Goal: Task Accomplishment & Management: Manage account settings

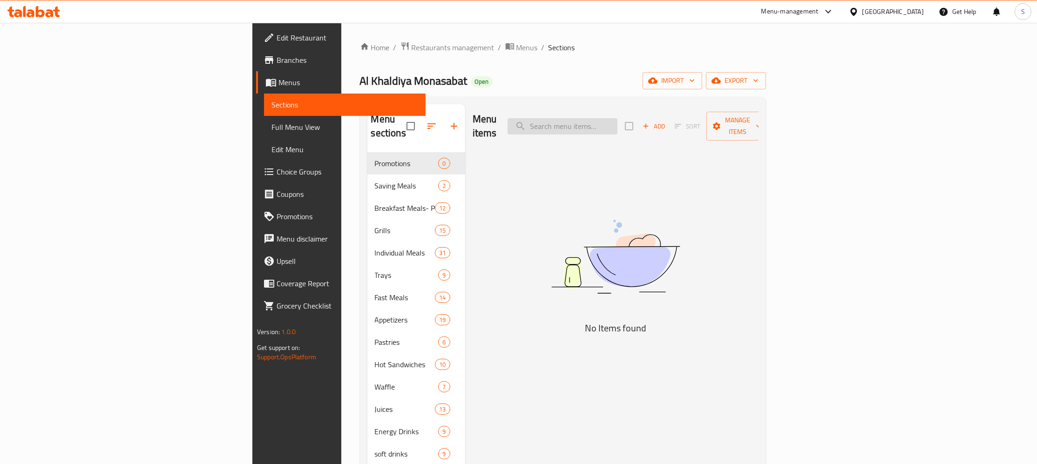
click at [617, 118] on input "search" at bounding box center [563, 126] width 110 height 16
click at [617, 118] on input "half char" at bounding box center [563, 126] width 110 height 16
drag, startPoint x: 669, startPoint y: 121, endPoint x: 363, endPoint y: 167, distance: 308.9
click at [508, 135] on input "half" at bounding box center [563, 126] width 110 height 16
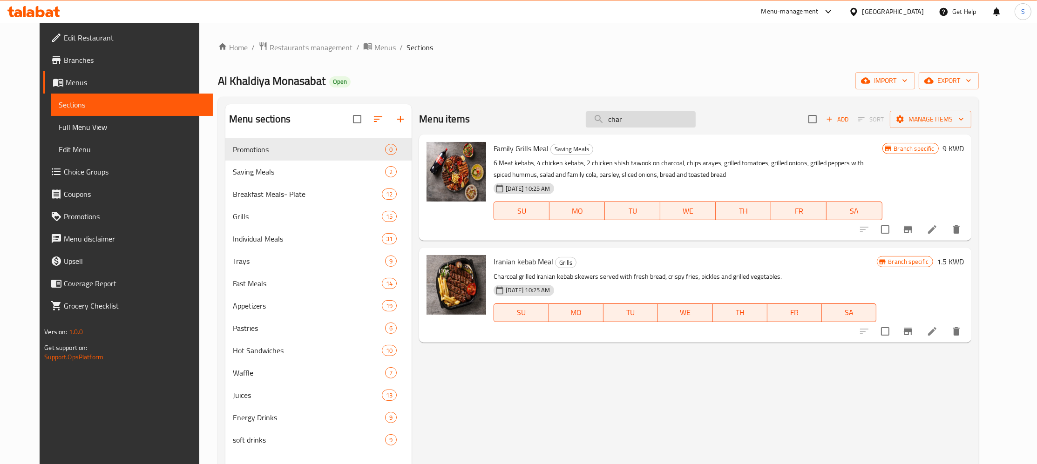
drag, startPoint x: 674, startPoint y: 121, endPoint x: 572, endPoint y: 135, distance: 102.9
click at [586, 128] on input "char" at bounding box center [641, 119] width 110 height 16
type input "char"
click at [293, 50] on span "Restaurants management" at bounding box center [311, 47] width 83 height 11
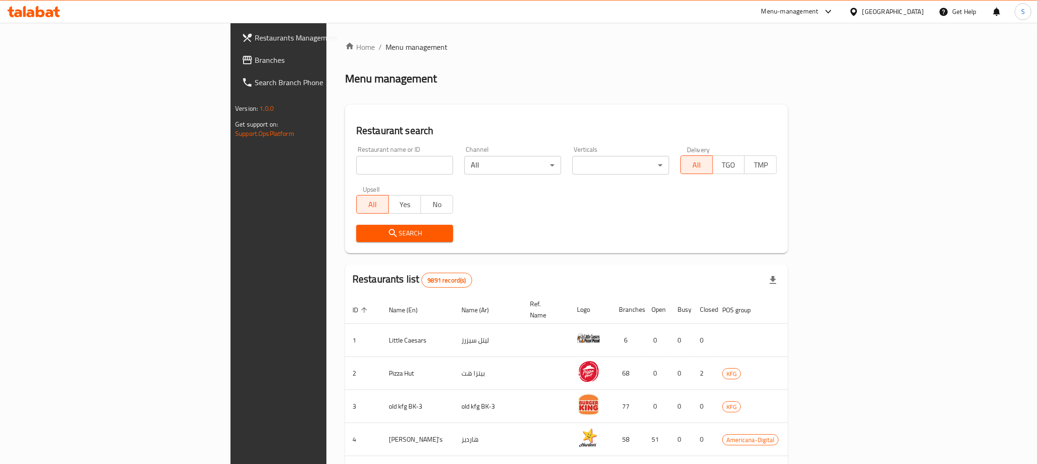
click at [348, 171] on div at bounding box center [518, 232] width 1037 height 464
click at [356, 162] on input "search" at bounding box center [404, 165] width 97 height 19
click button "Search" at bounding box center [404, 233] width 97 height 17
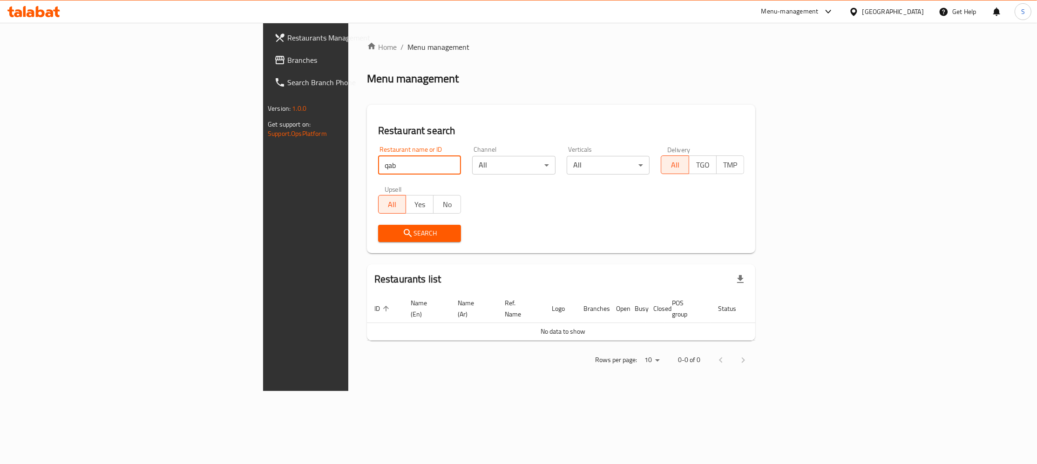
type input "qab"
click button "Search" at bounding box center [419, 233] width 83 height 17
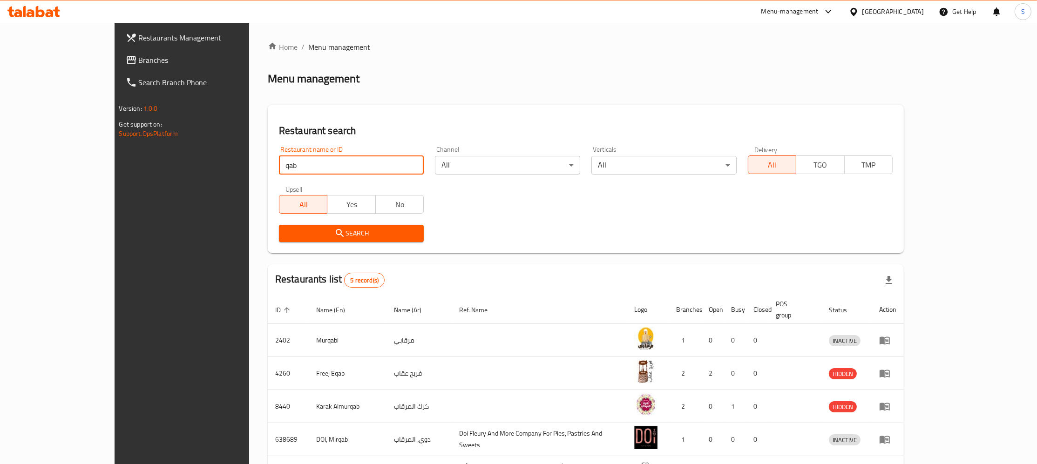
drag, startPoint x: 1036, startPoint y: 357, endPoint x: 1020, endPoint y: 430, distance: 74.9
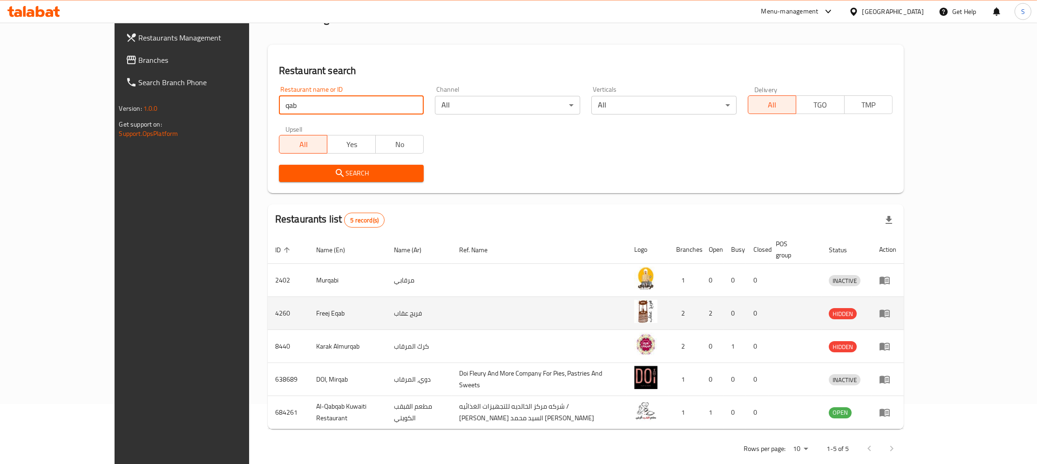
scroll to position [65, 0]
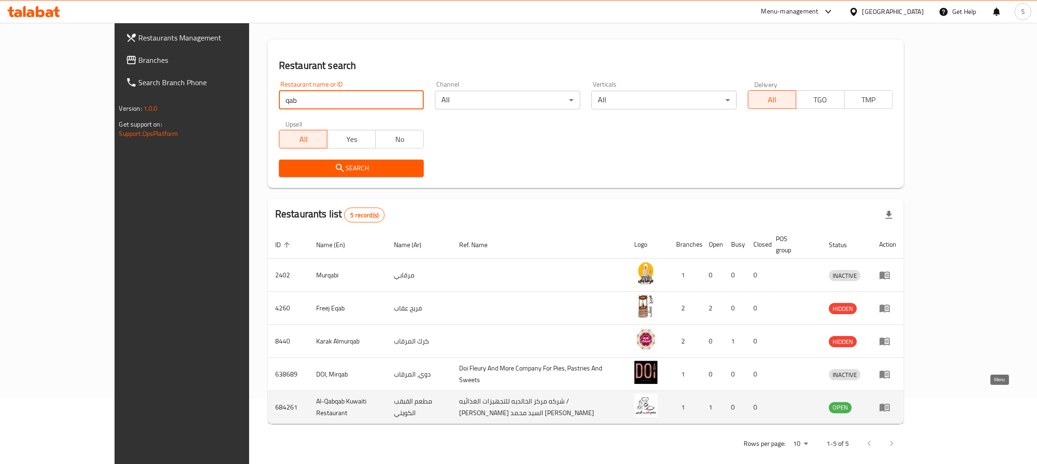
click at [890, 404] on icon "enhanced table" at bounding box center [885, 408] width 10 height 8
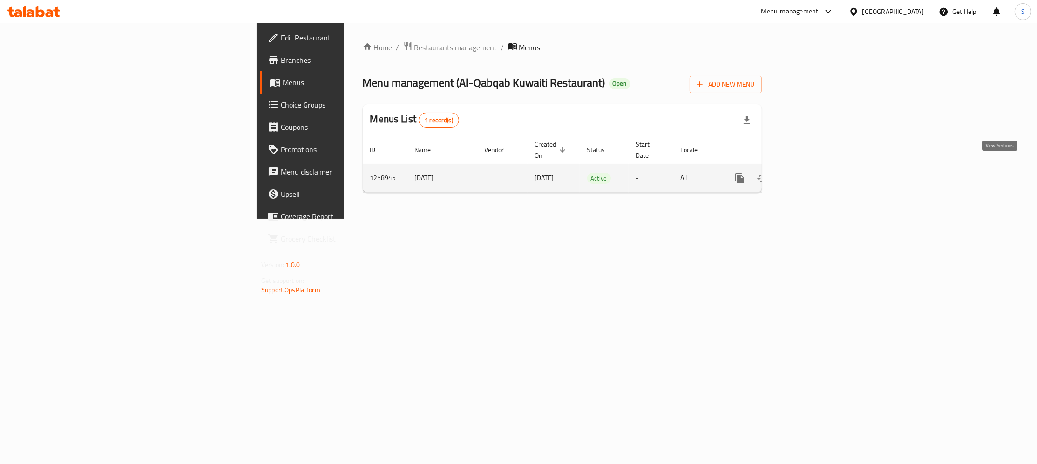
click at [811, 174] on icon "enhanced table" at bounding box center [807, 178] width 8 height 8
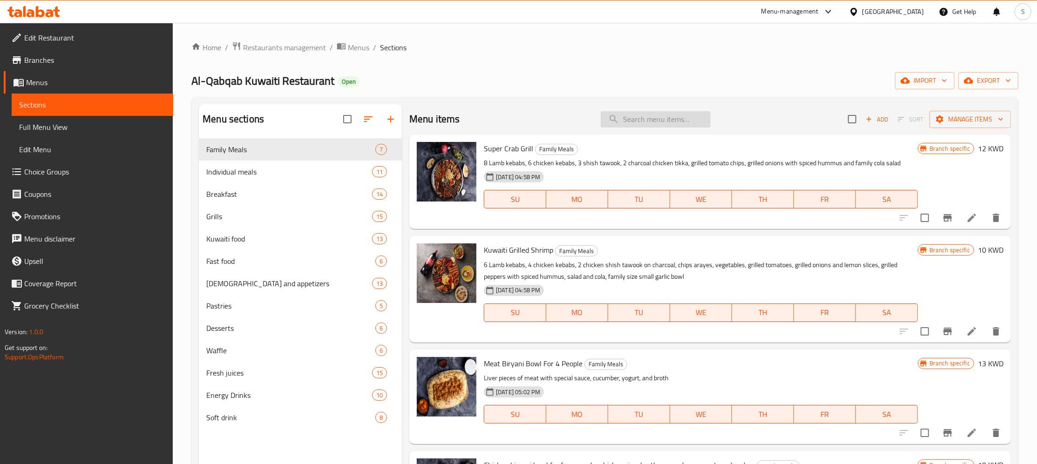
click at [645, 127] on input "search" at bounding box center [656, 119] width 110 height 16
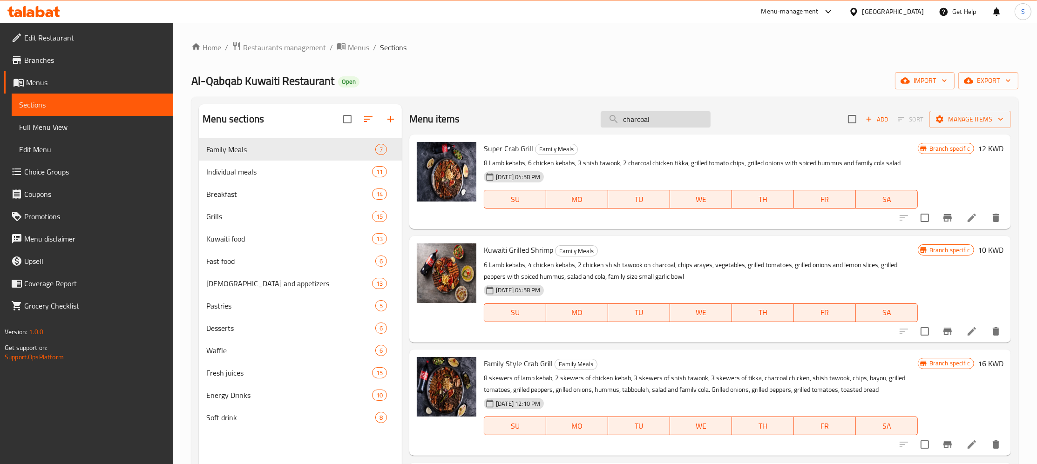
click at [624, 118] on input "charcoal" at bounding box center [656, 119] width 110 height 16
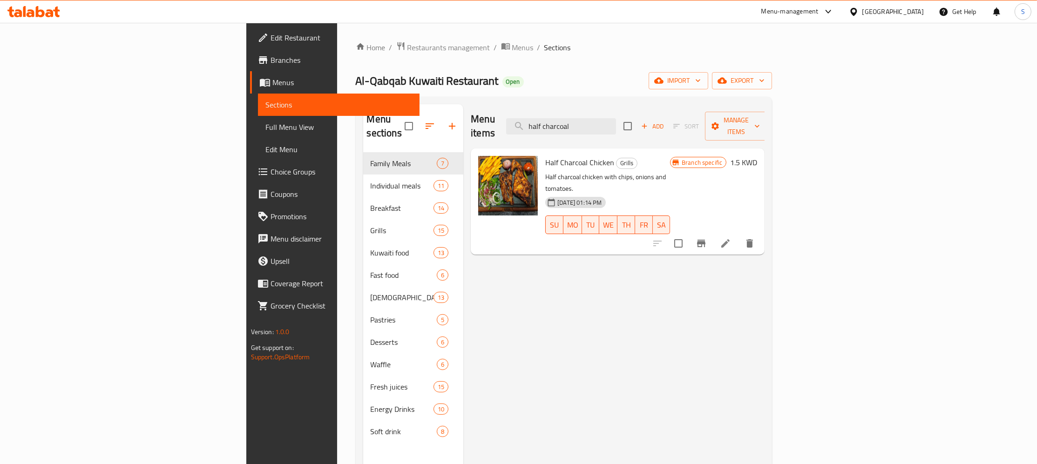
type input "half charcoal"
click at [731, 238] on icon at bounding box center [725, 243] width 11 height 11
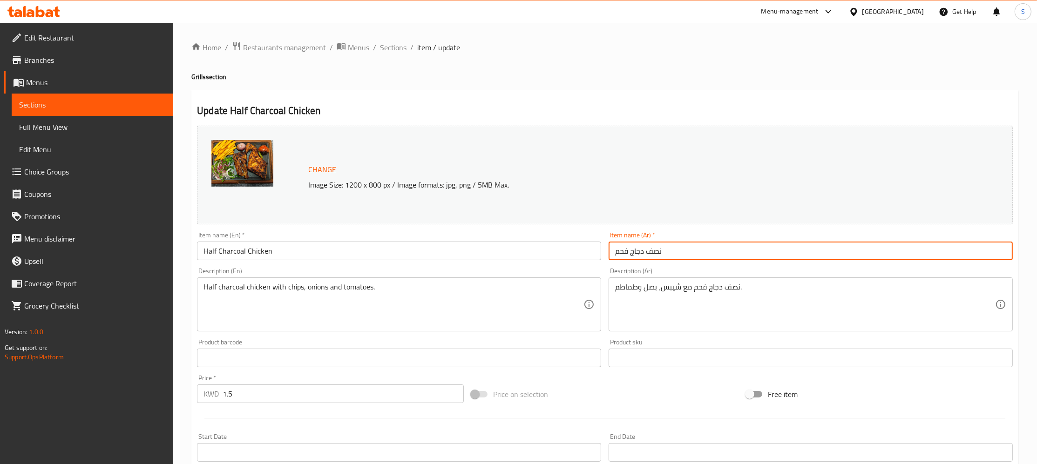
drag, startPoint x: 737, startPoint y: 251, endPoint x: 427, endPoint y: 291, distance: 312.2
click at [609, 260] on input "نصف دجاج فحم" at bounding box center [811, 251] width 404 height 19
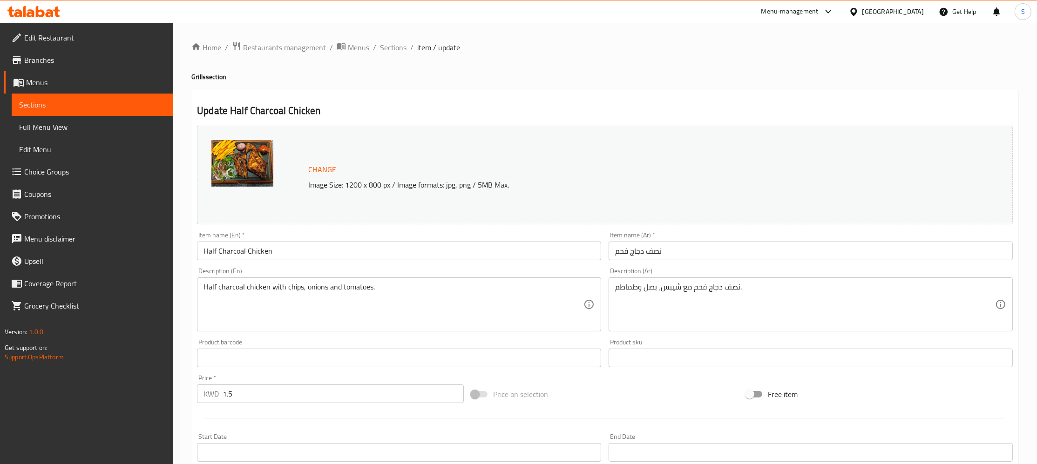
click at [628, 97] on div "Update Half Charcoal Chicken Change Image Size: 1200 x 800 px / Image formats: …" at bounding box center [604, 367] width 827 height 555
click at [48, 65] on span "Branches" at bounding box center [95, 59] width 142 height 11
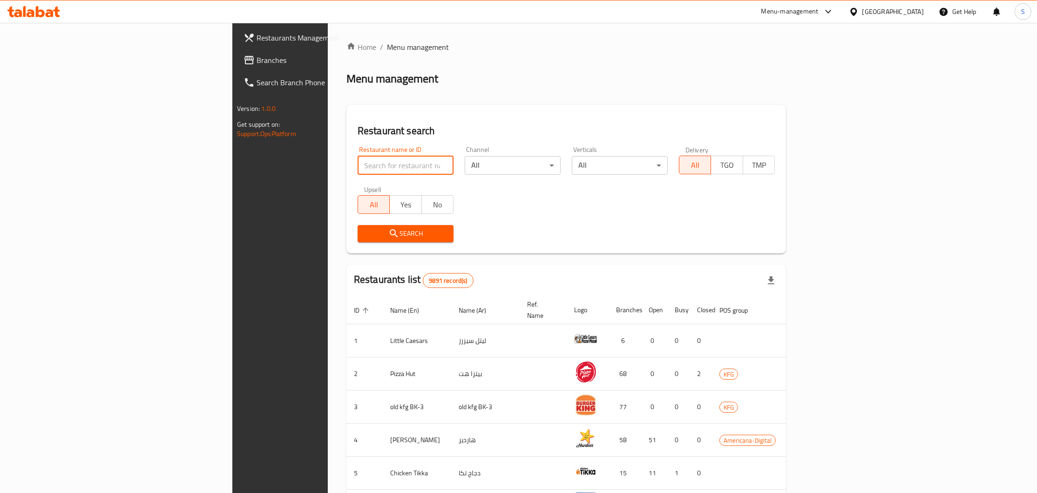
click at [358, 165] on input "search" at bounding box center [406, 165] width 96 height 19
type input "wK"
click button "Search" at bounding box center [406, 233] width 96 height 17
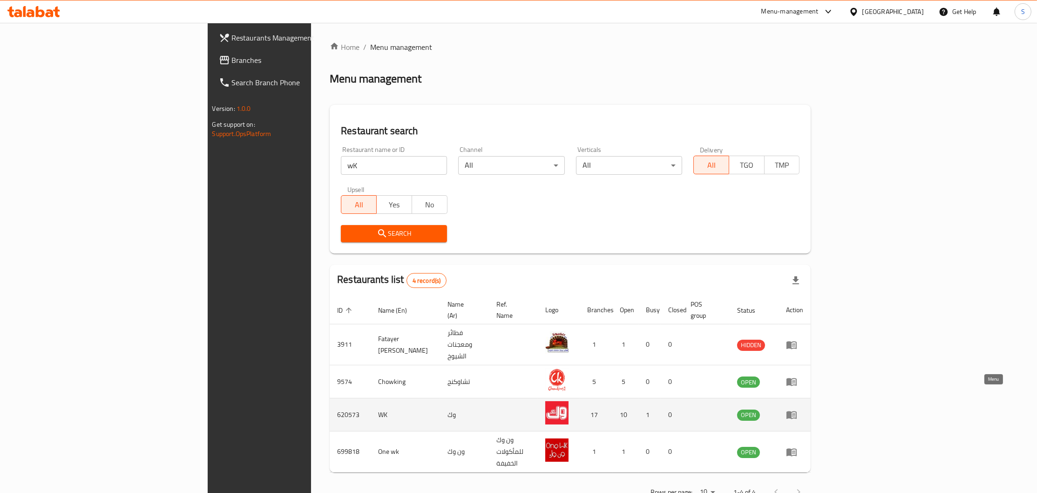
click at [797, 411] on icon "enhanced table" at bounding box center [791, 415] width 10 height 8
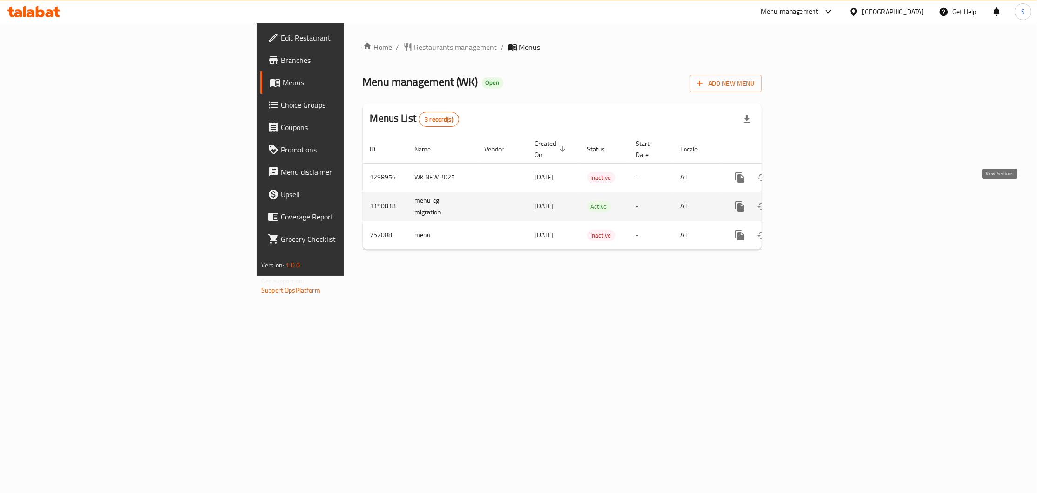
click at [811, 202] on icon "enhanced table" at bounding box center [807, 206] width 8 height 8
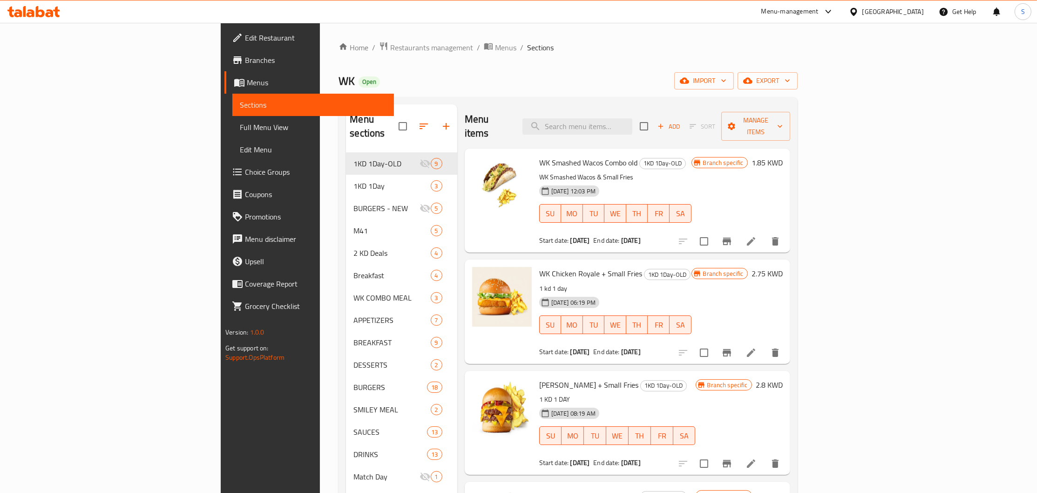
click at [667, 111] on div "Menu items Add Sort Manage items" at bounding box center [627, 126] width 325 height 44
click at [632, 118] on input "search" at bounding box center [577, 126] width 110 height 16
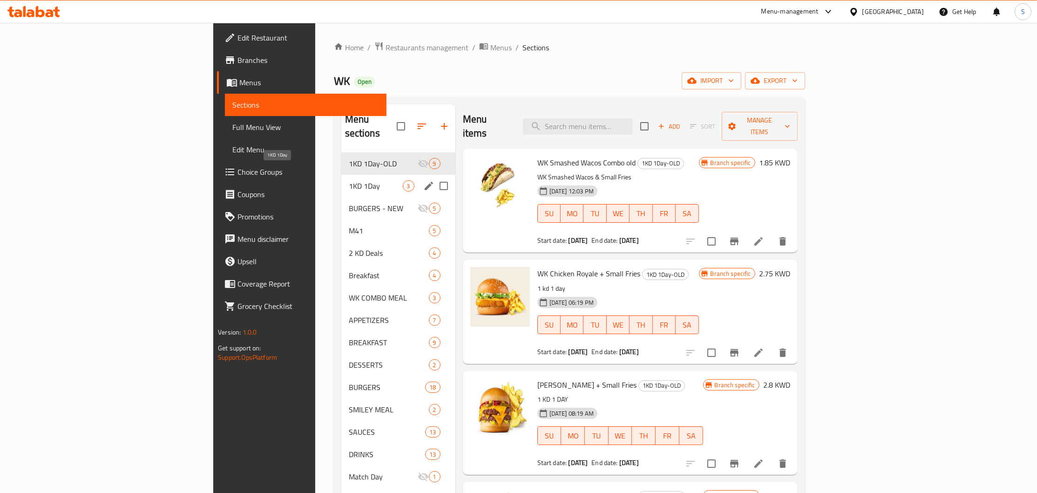
click at [349, 180] on span "1KD 1Day" at bounding box center [376, 185] width 54 height 11
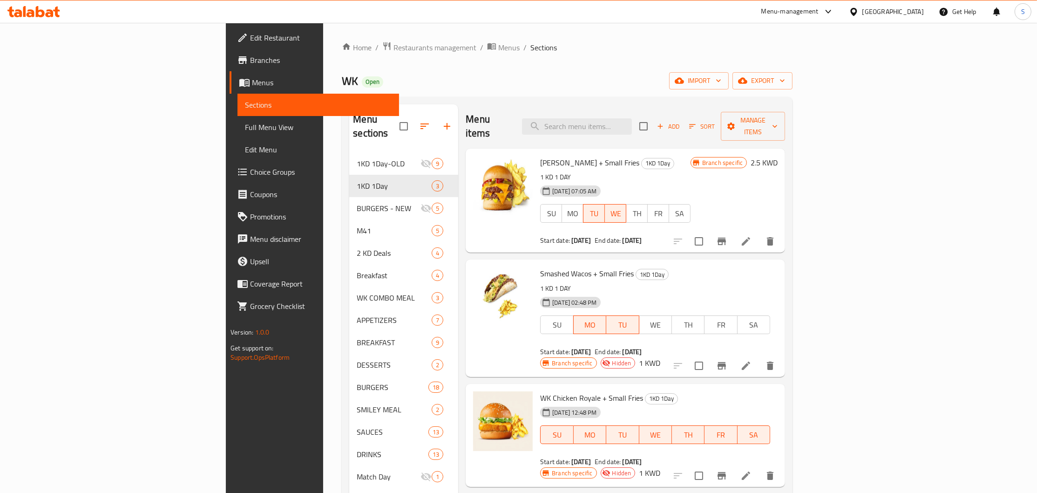
click at [691, 156] on h6 "WK Pounder + Small Fries 1KD 1Day" at bounding box center [615, 162] width 150 height 13
click at [692, 156] on div "WK Pounder + Small Fries 1KD 1Day 1 KD 1 DAY 20-07-2025 07:05 AM SU MO TU WE TH…" at bounding box center [615, 200] width 158 height 96
click at [726, 237] on icon "Branch-specific-item" at bounding box center [722, 240] width 8 height 7
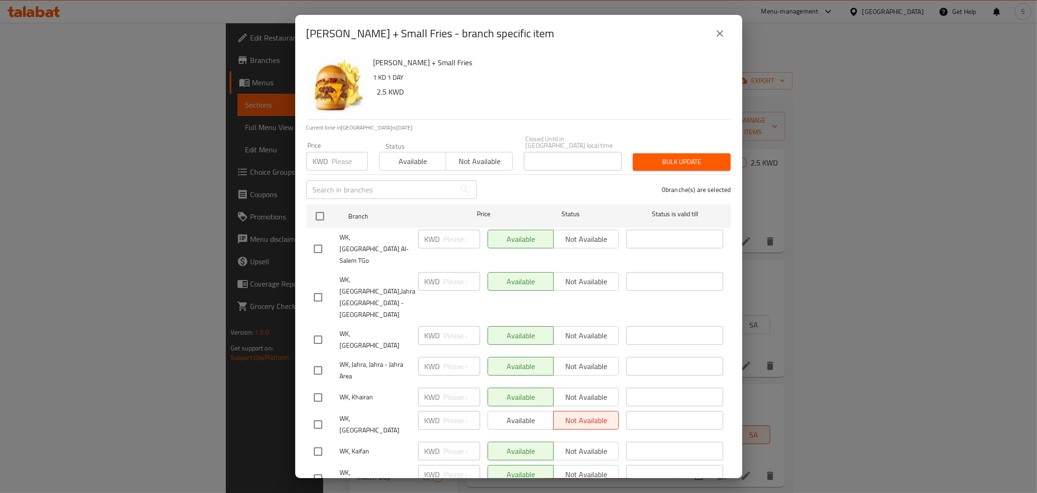
scroll to position [186, 0]
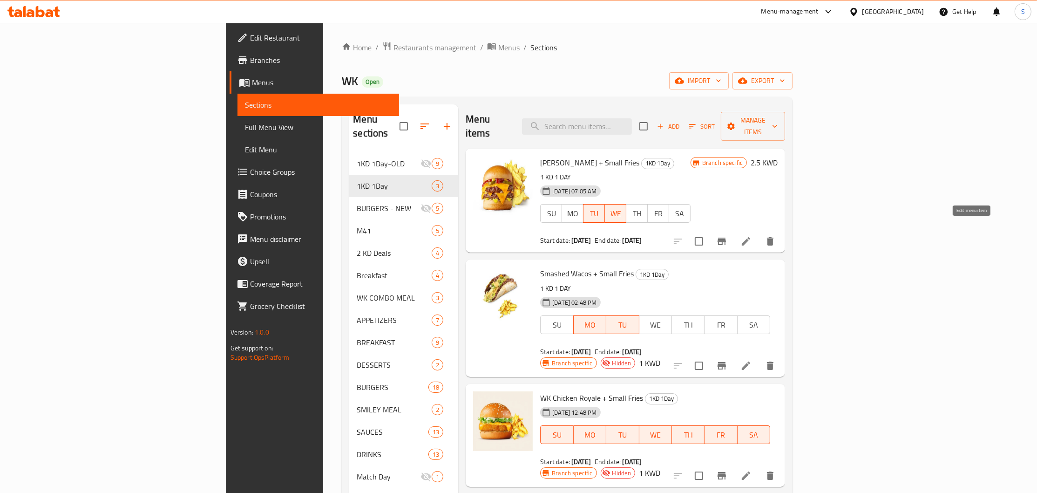
click at [750, 237] on icon at bounding box center [746, 241] width 8 height 8
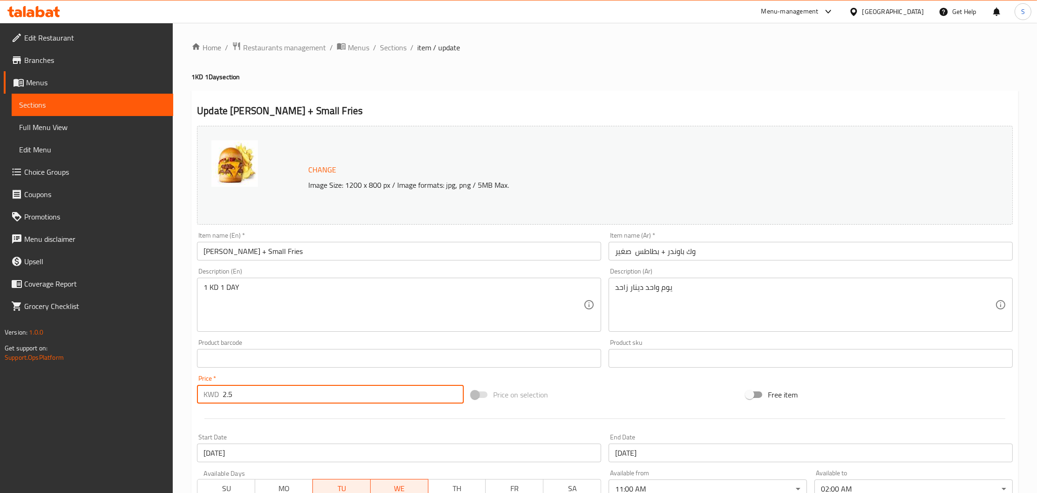
drag, startPoint x: 276, startPoint y: 403, endPoint x: 247, endPoint y: 400, distance: 29.5
click at [247, 400] on input "2.5" at bounding box center [343, 394] width 241 height 19
click at [394, 42] on span "Sections" at bounding box center [393, 47] width 27 height 11
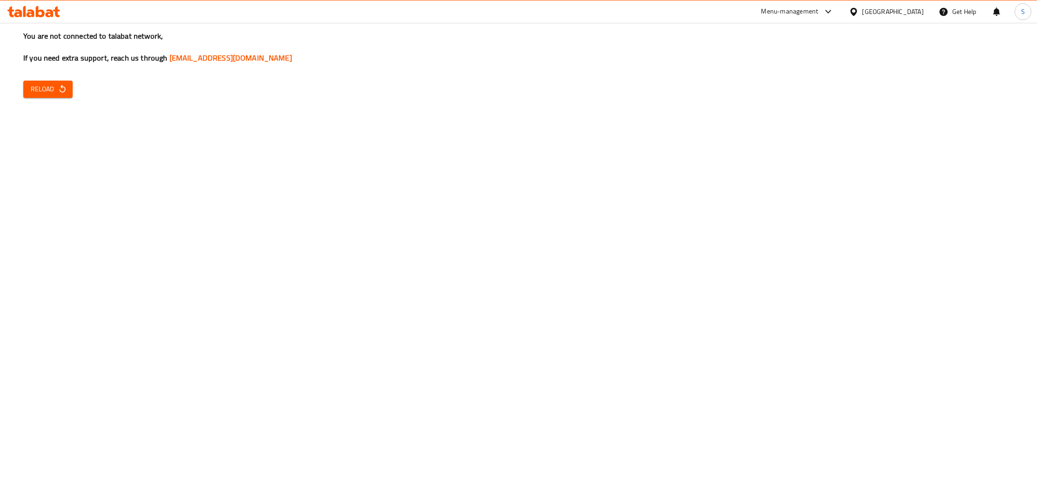
click at [31, 93] on span "Reload" at bounding box center [48, 89] width 34 height 12
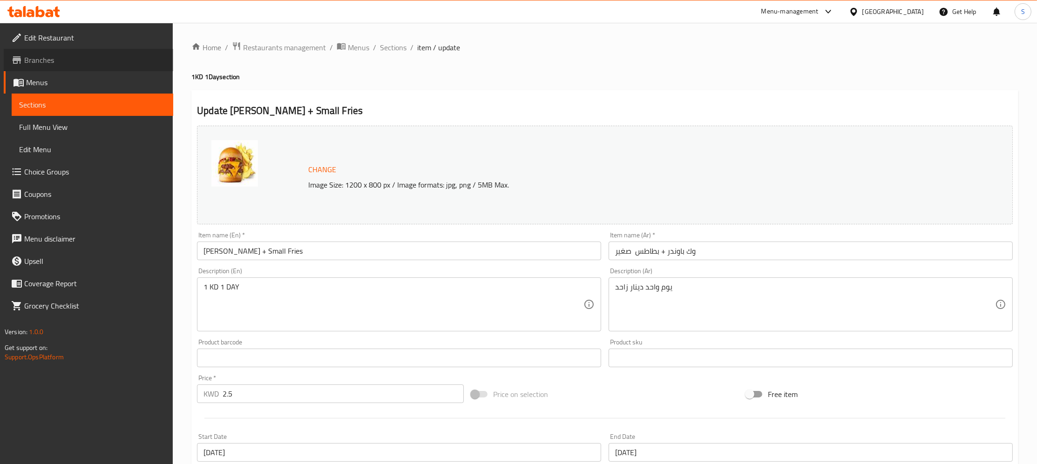
click at [41, 65] on span "Branches" at bounding box center [95, 59] width 142 height 11
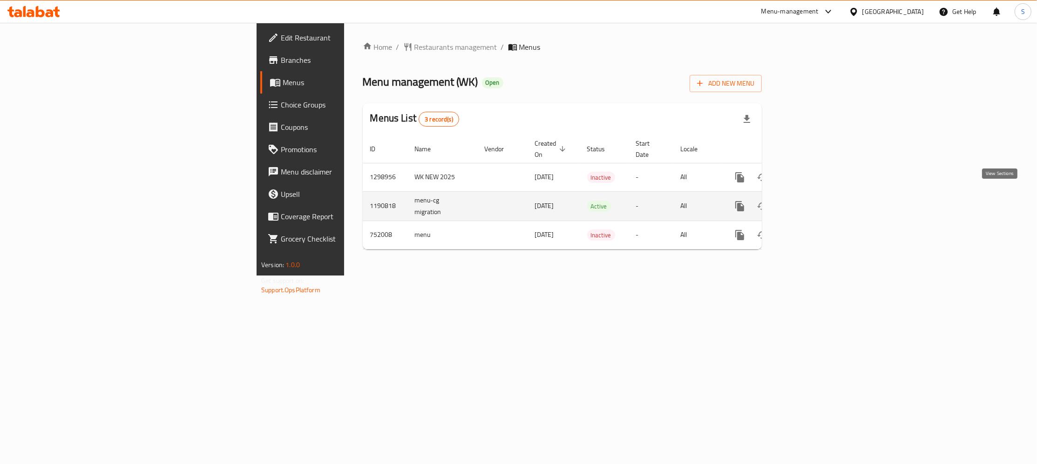
click at [813, 201] on icon "enhanced table" at bounding box center [806, 206] width 11 height 11
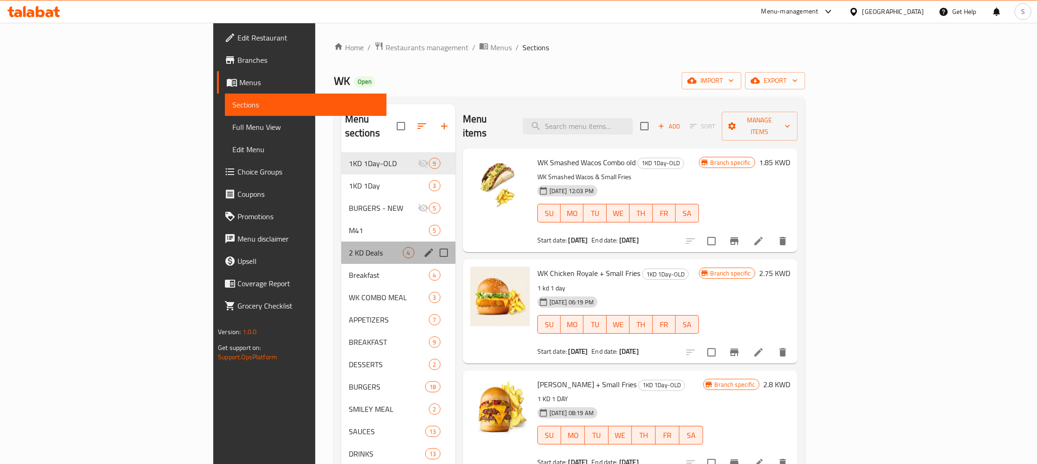
click at [354, 246] on div "2 KD Deals 4" at bounding box center [398, 253] width 114 height 22
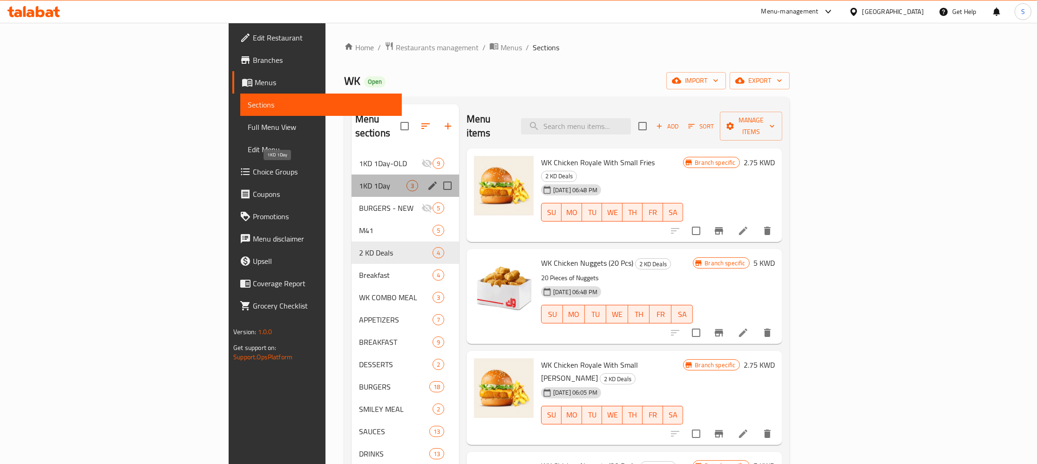
click at [359, 180] on span "1KD 1Day" at bounding box center [382, 185] width 47 height 11
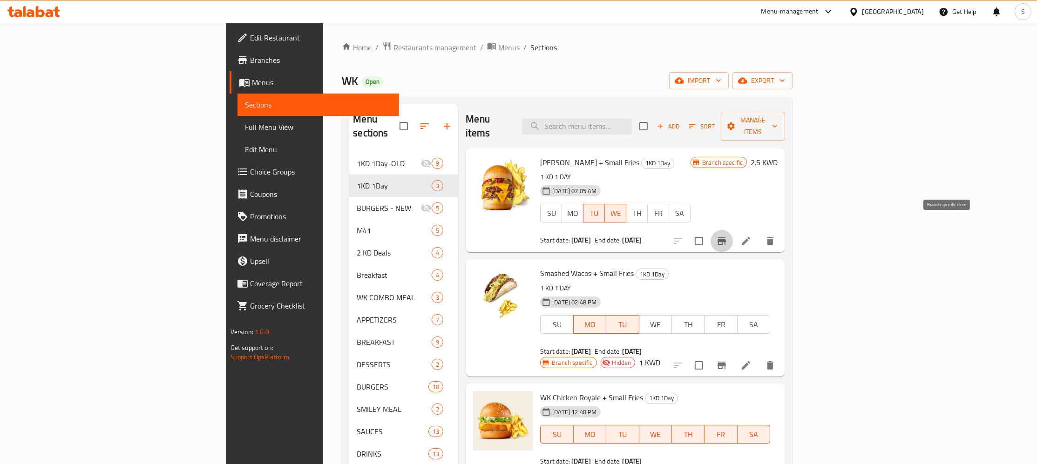
click at [727, 236] on icon "Branch-specific-item" at bounding box center [721, 241] width 11 height 11
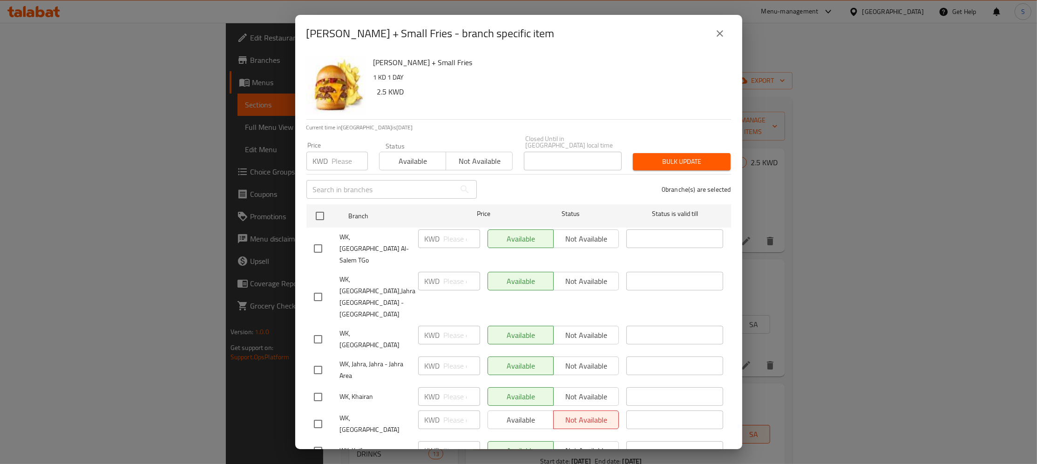
click at [445, 242] on div "KWD ​" at bounding box center [448, 249] width 69 height 46
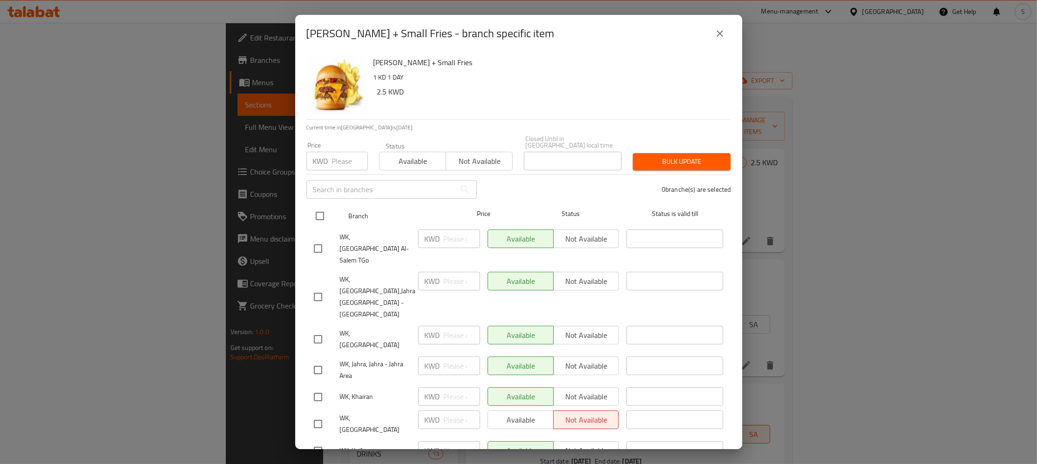
drag, startPoint x: 322, startPoint y: 207, endPoint x: 410, endPoint y: 173, distance: 93.7
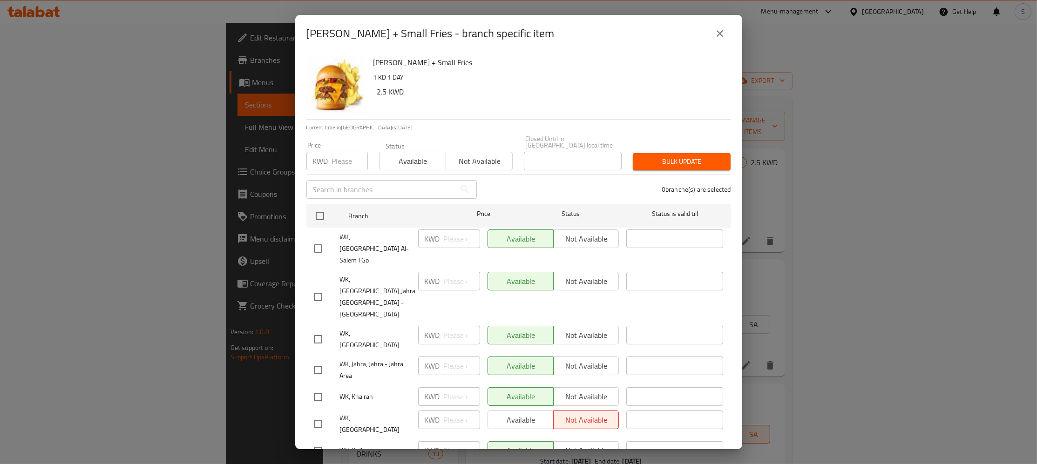
click at [322, 207] on input "checkbox" at bounding box center [320, 216] width 20 height 20
checkbox input "true"
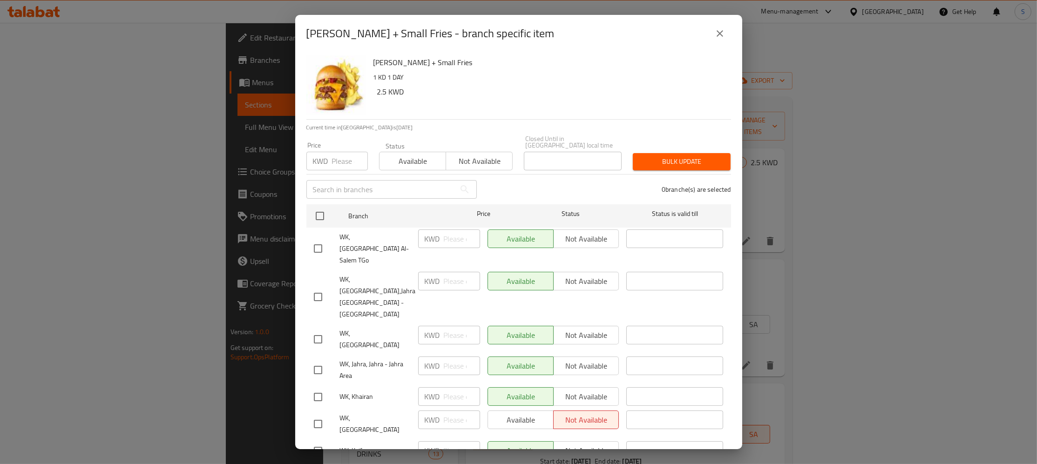
checkbox input "true"
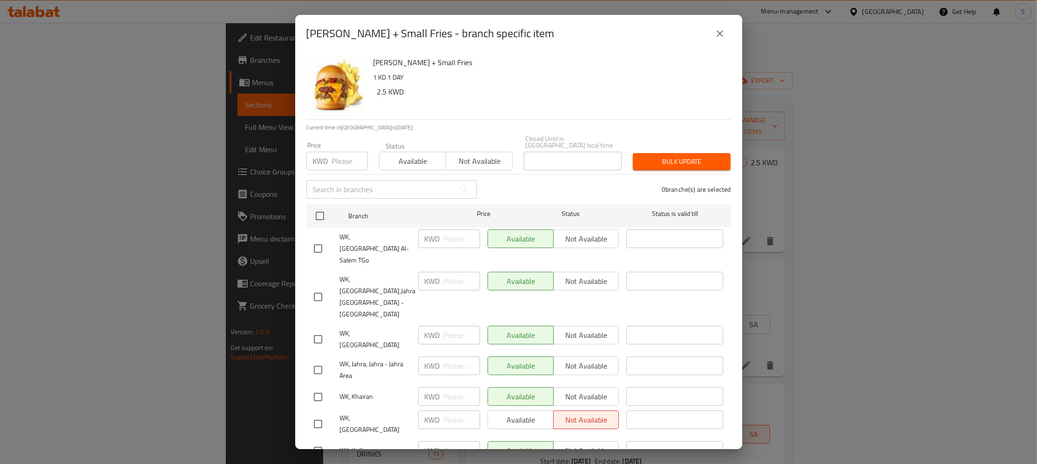
checkbox input "true"
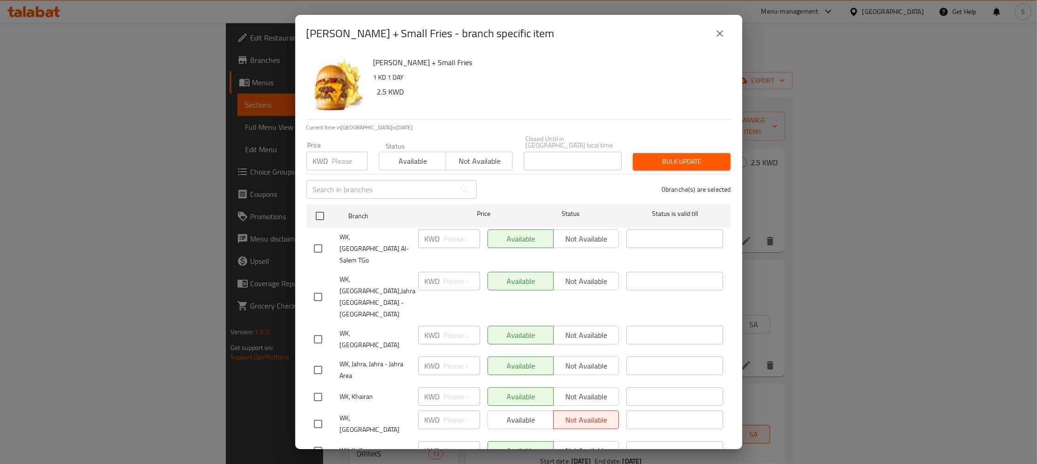
checkbox input "true"
click at [340, 152] on input "number" at bounding box center [350, 161] width 36 height 19
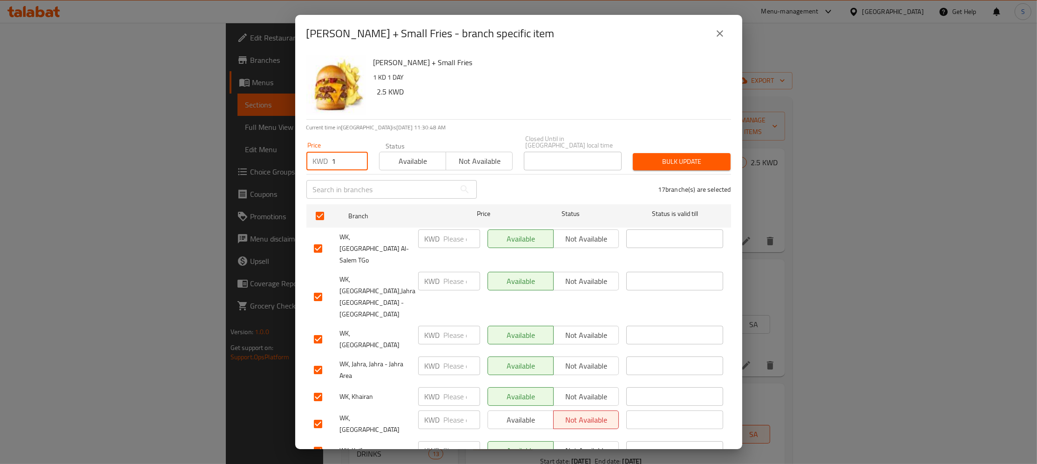
type input "1"
click at [676, 156] on span "Bulk update" at bounding box center [681, 162] width 83 height 12
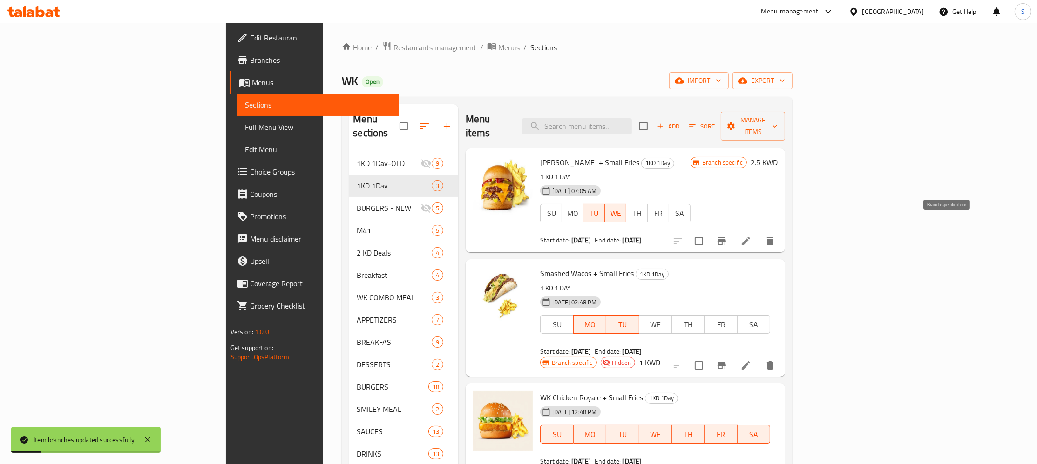
click at [726, 237] on icon "Branch-specific-item" at bounding box center [722, 240] width 8 height 7
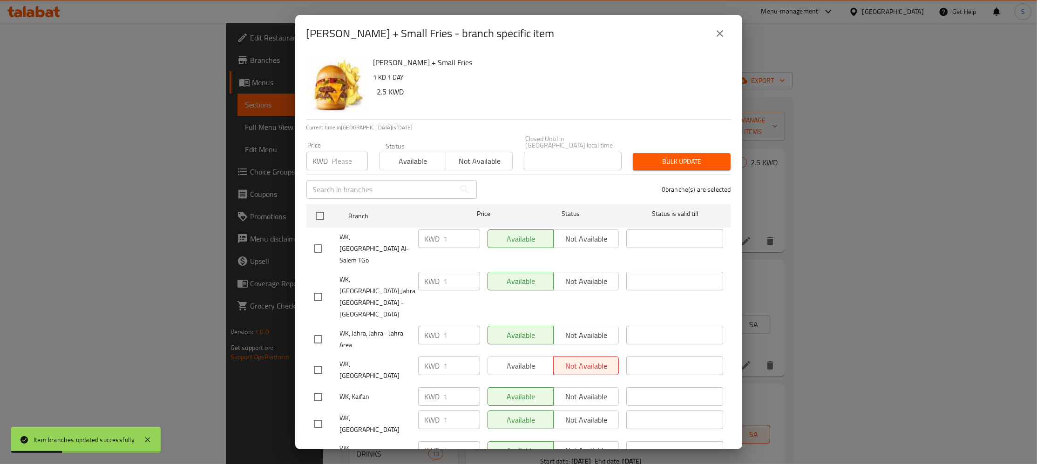
click at [721, 33] on icon "close" at bounding box center [719, 33] width 11 height 11
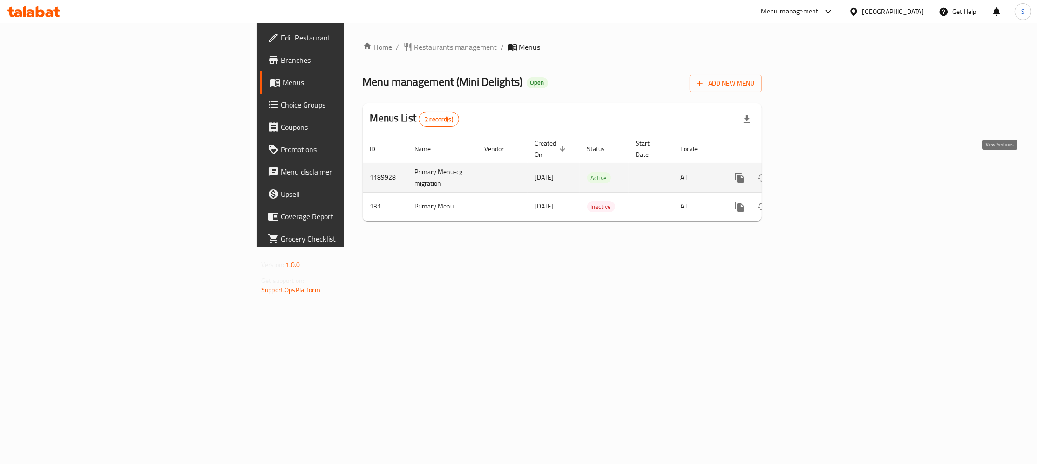
click at [813, 172] on icon "enhanced table" at bounding box center [806, 177] width 11 height 11
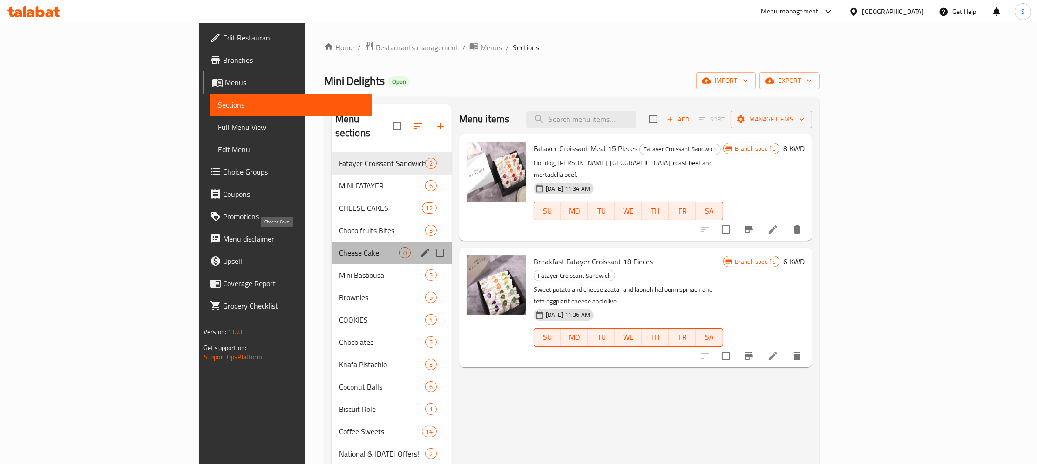
click at [339, 247] on span "Cheese Cake" at bounding box center [369, 252] width 60 height 11
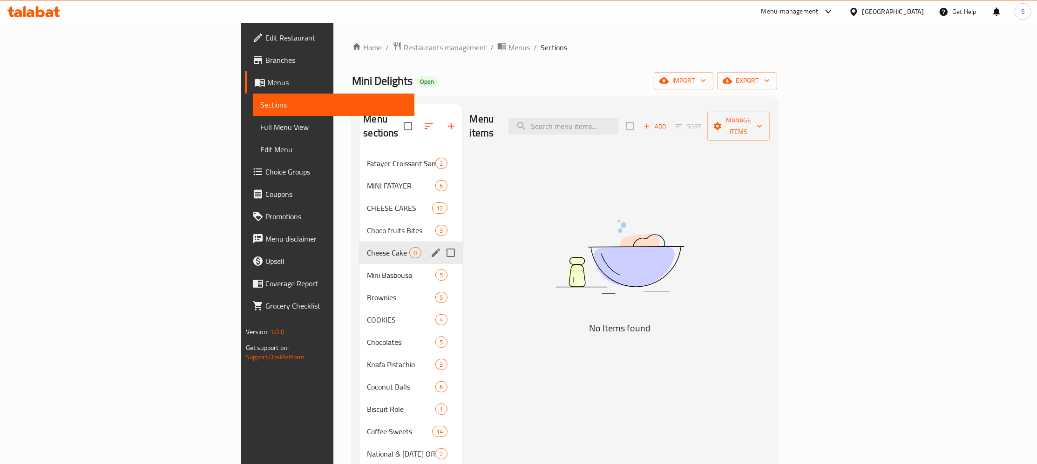
click at [441, 243] on input "Menu sections" at bounding box center [451, 253] width 20 height 20
checkbox input "true"
click at [418, 121] on icon "button" at bounding box center [423, 126] width 11 height 11
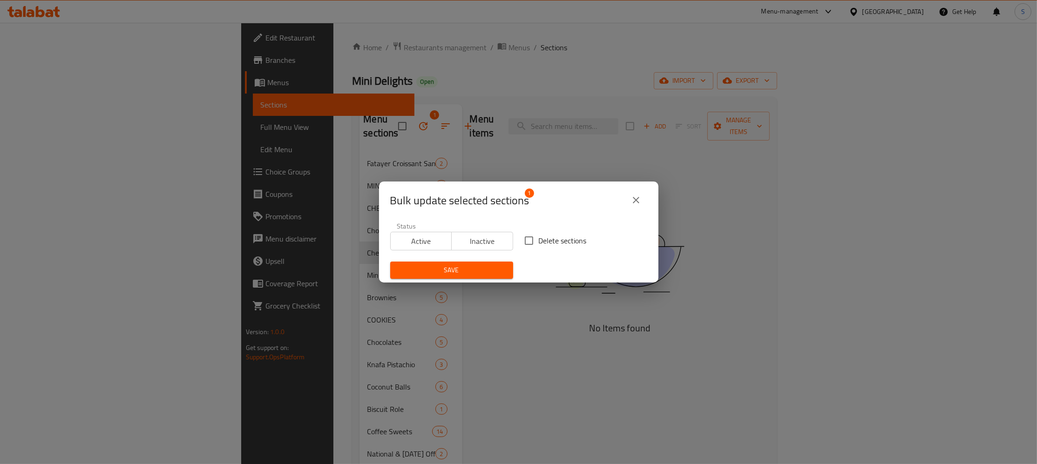
click at [503, 243] on span "Inactive" at bounding box center [482, 242] width 54 height 14
click at [460, 276] on span "Save" at bounding box center [452, 270] width 108 height 12
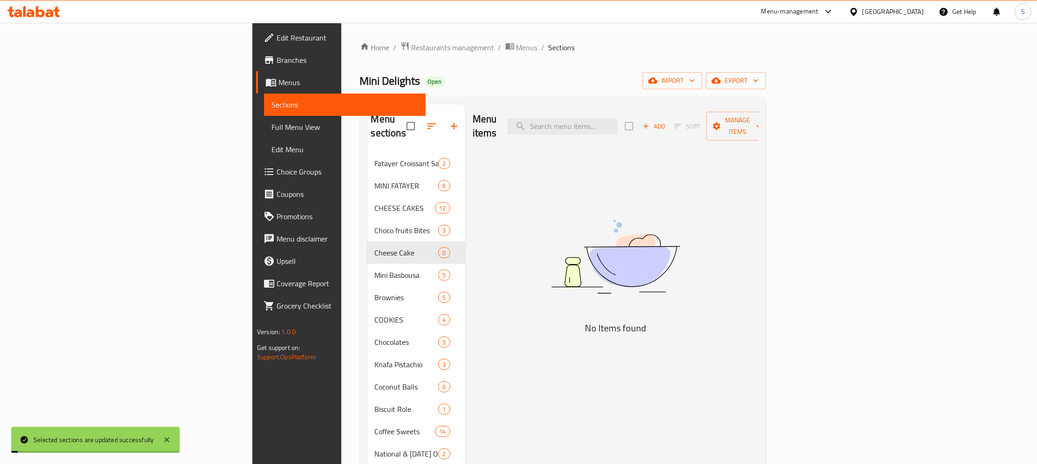
click at [497, 366] on div "Menu items Add Sort Manage items No Items found" at bounding box center [611, 336] width 293 height 464
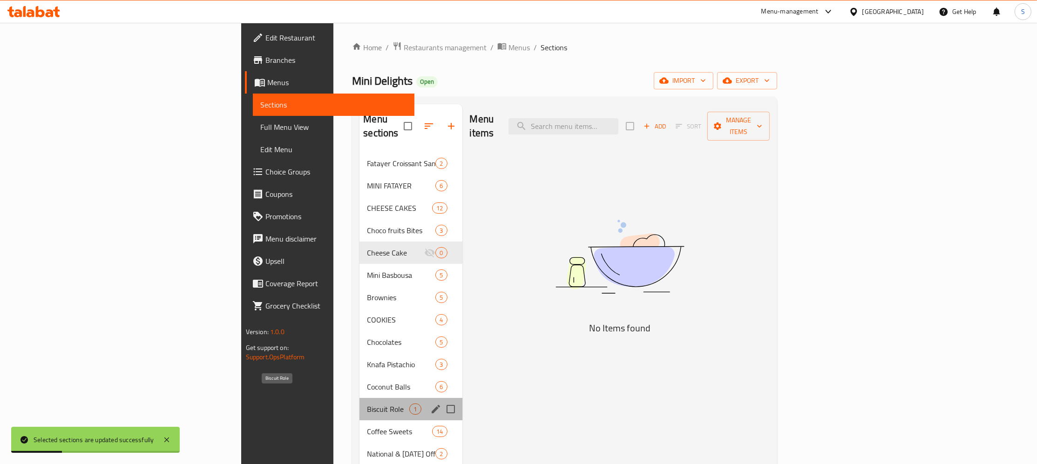
click at [367, 404] on span "Biscuit Role" at bounding box center [388, 409] width 42 height 11
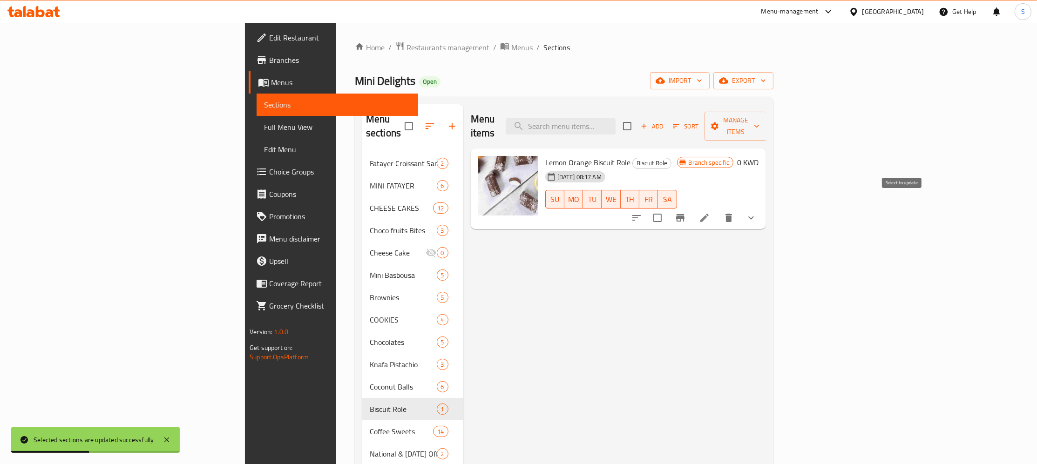
click at [667, 208] on input "checkbox" at bounding box center [658, 218] width 20 height 20
checkbox input "true"
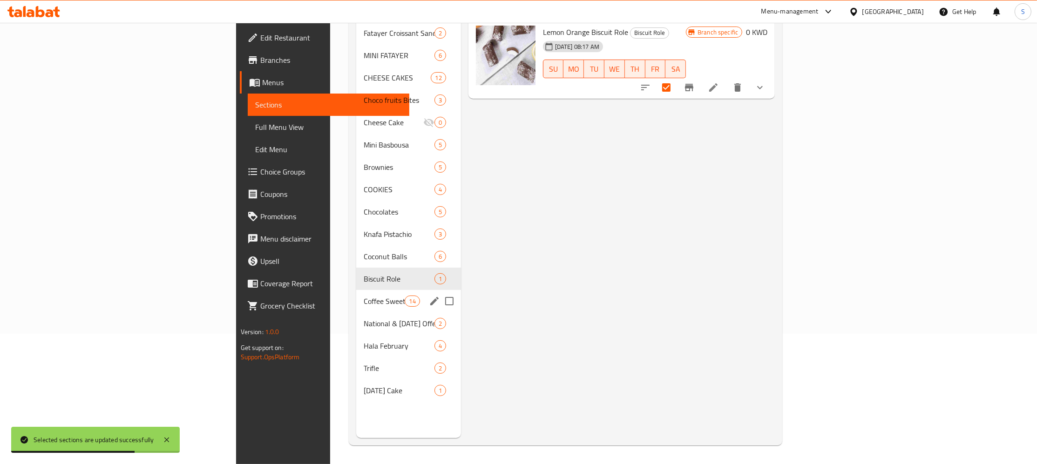
scroll to position [30, 0]
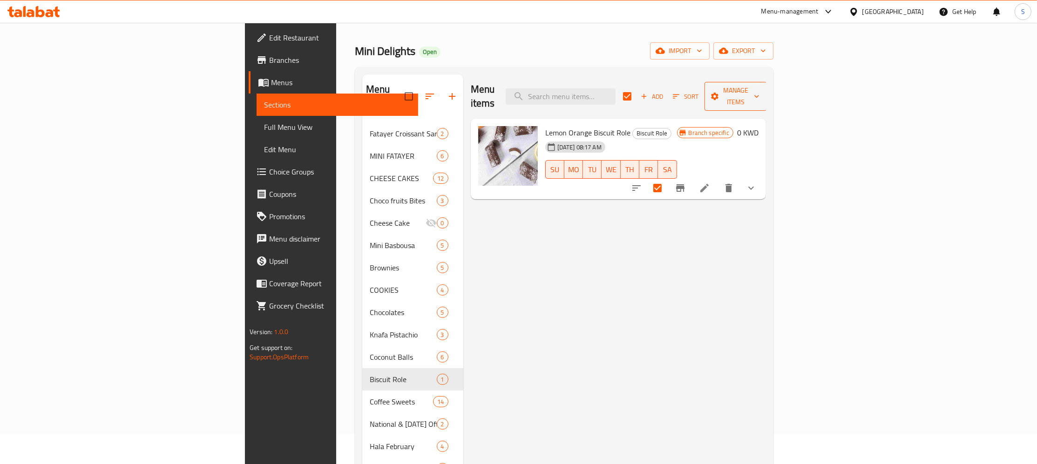
click at [759, 91] on span "Manage items" at bounding box center [735, 96] width 47 height 23
click at [983, 172] on span "Bulk update" at bounding box center [973, 174] width 38 height 11
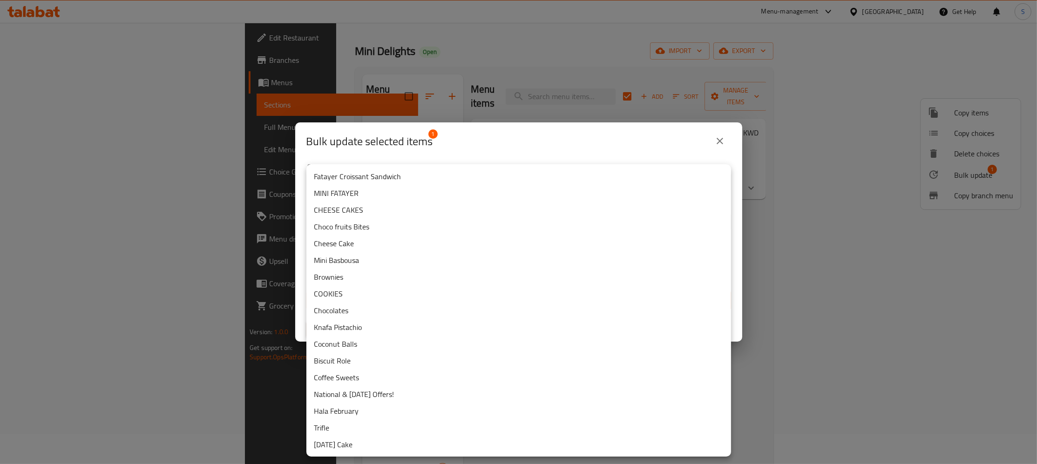
click at [474, 301] on body "​ Menu-management Kuwait Get Help S Edit Restaurant Branches Menus Sections Ful…" at bounding box center [518, 213] width 1037 height 441
click at [374, 445] on li "National Day Cake" at bounding box center [518, 444] width 425 height 17
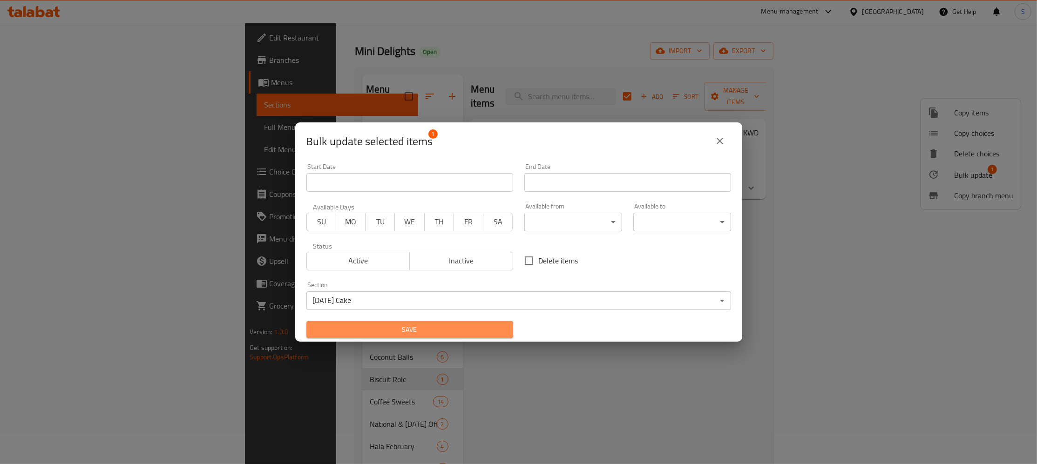
click at [459, 333] on span "Save" at bounding box center [410, 330] width 192 height 12
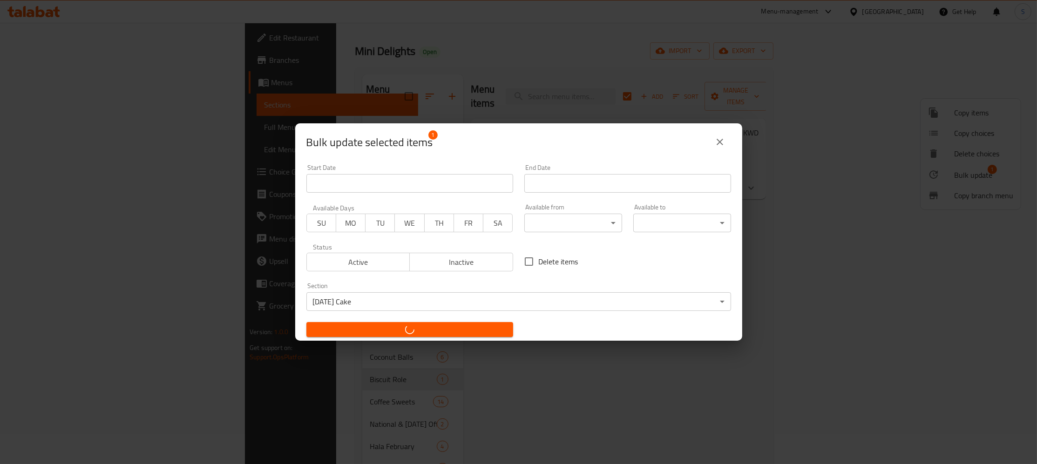
checkbox input "false"
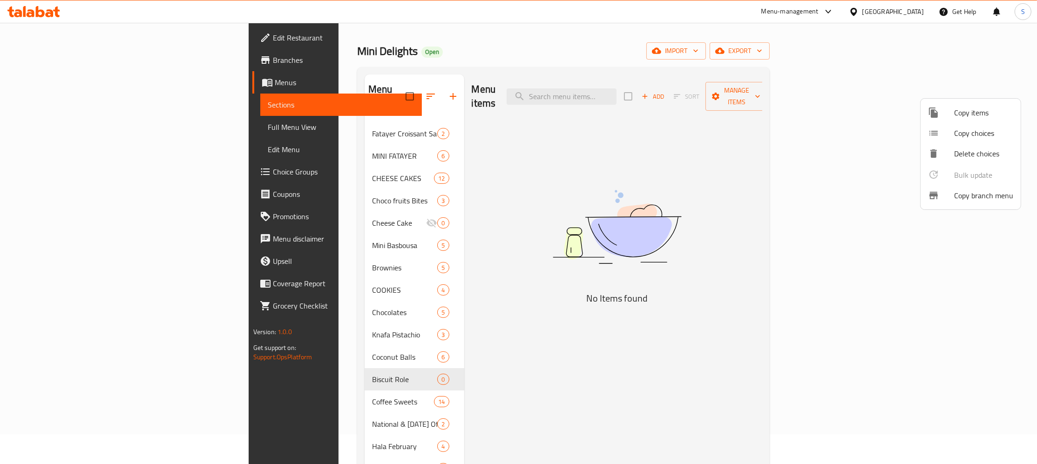
click at [382, 369] on div at bounding box center [518, 232] width 1037 height 464
click at [372, 374] on span "Biscuit Role" at bounding box center [404, 379] width 65 height 11
click at [389, 368] on div "Biscuit Role 0" at bounding box center [415, 379] width 100 height 22
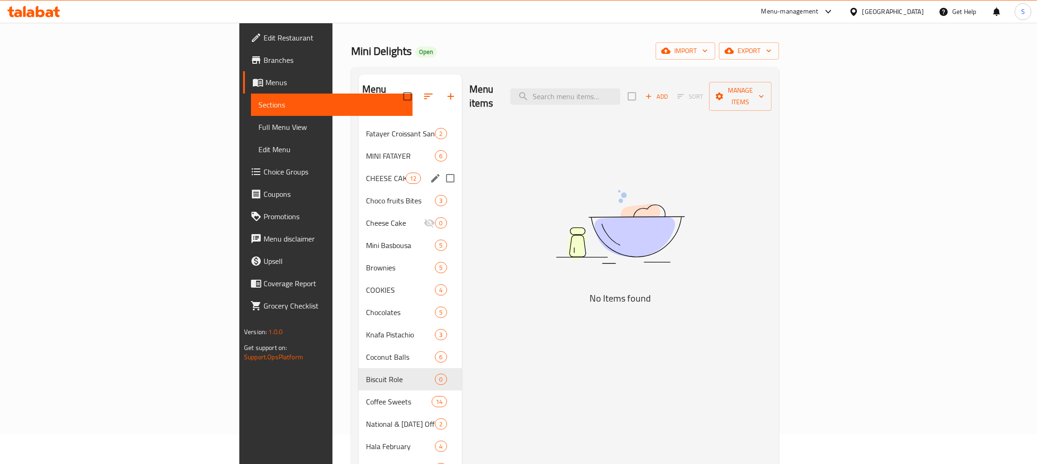
scroll to position [0, 0]
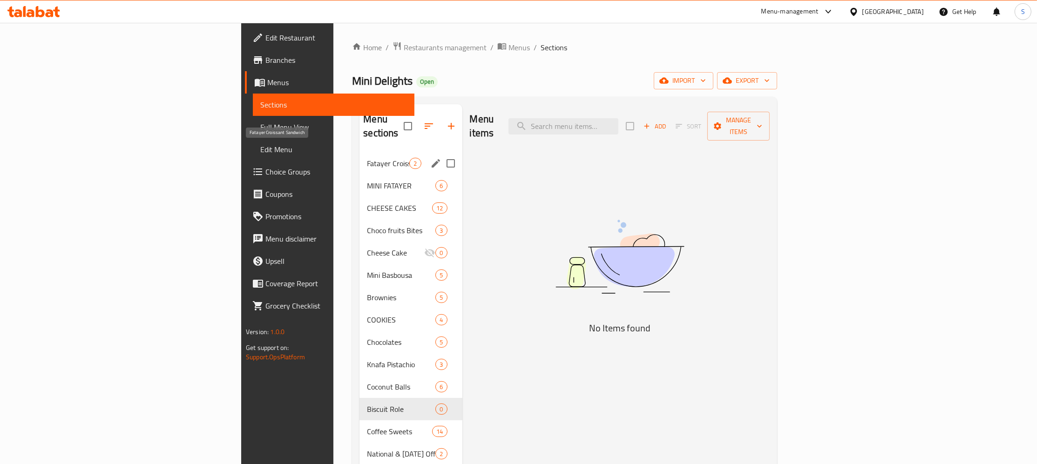
click at [367, 158] on span "Fatayer Croissant Sandwich" at bounding box center [388, 163] width 42 height 11
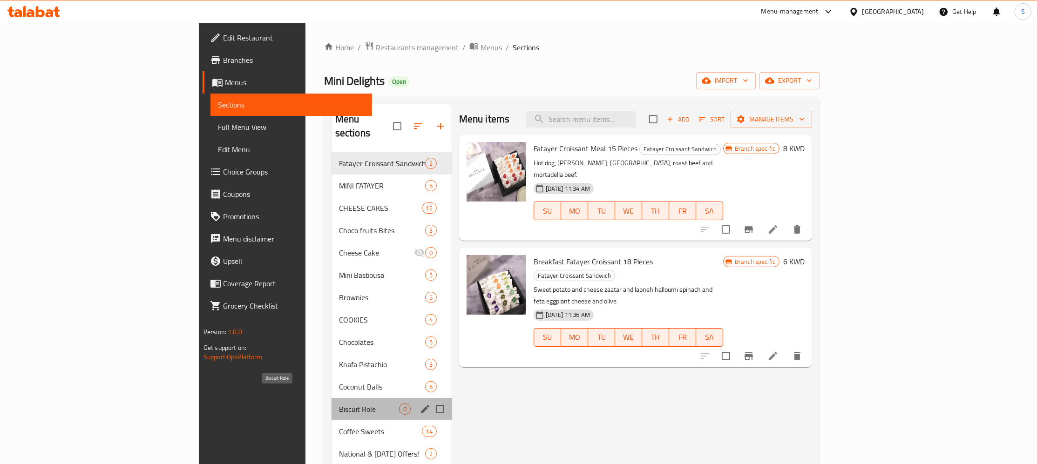
click at [339, 404] on span "Biscuit Role" at bounding box center [369, 409] width 60 height 11
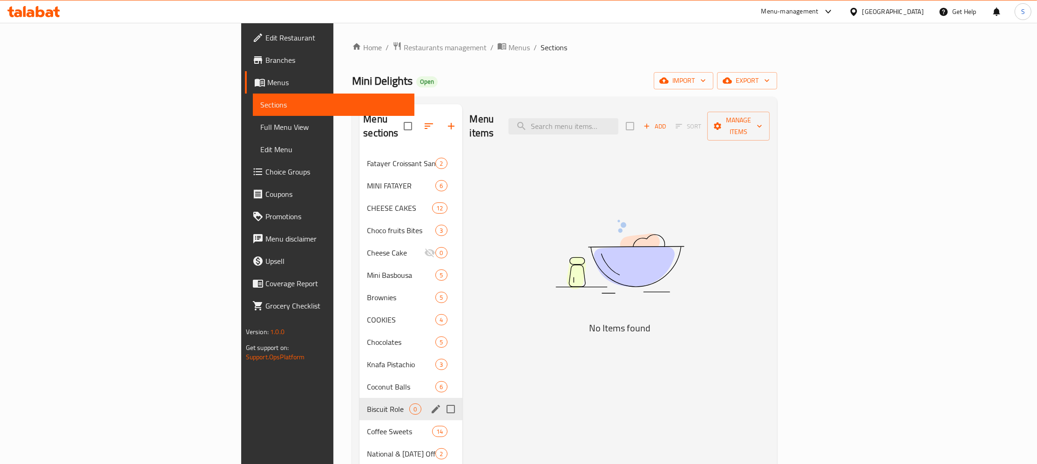
click at [441, 400] on input "Menu sections" at bounding box center [451, 410] width 20 height 20
checkbox input "true"
click at [419, 122] on icon "button" at bounding box center [423, 126] width 8 height 8
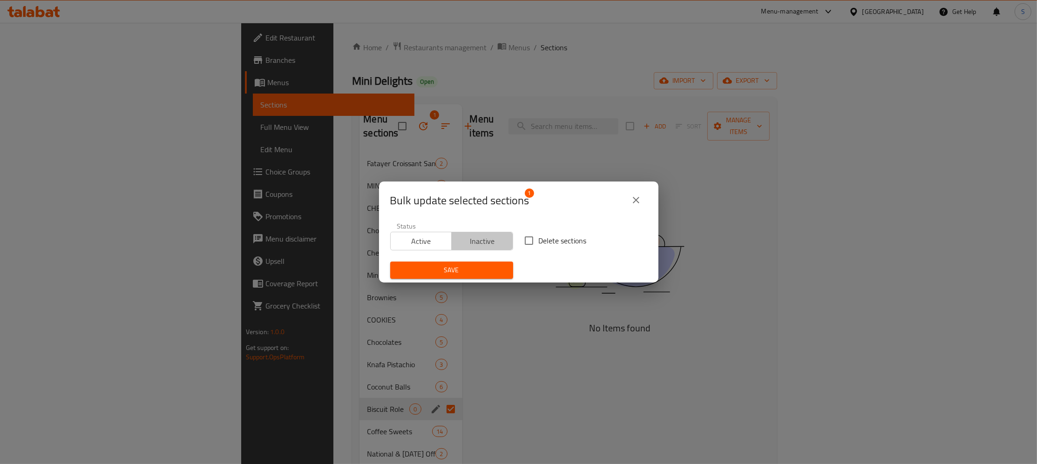
click at [480, 238] on span "Inactive" at bounding box center [482, 242] width 54 height 14
click at [562, 242] on span "Delete sections" at bounding box center [563, 240] width 48 height 11
click at [539, 242] on input "Delete sections" at bounding box center [529, 241] width 20 height 20
checkbox input "true"
click at [488, 269] on span "Save" at bounding box center [452, 270] width 108 height 12
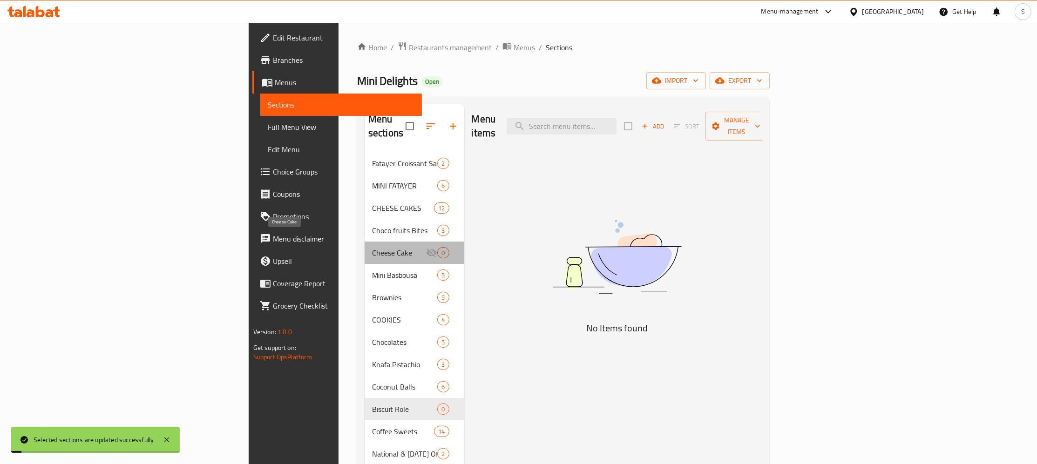
click at [372, 247] on span "Cheese Cake" at bounding box center [399, 252] width 54 height 11
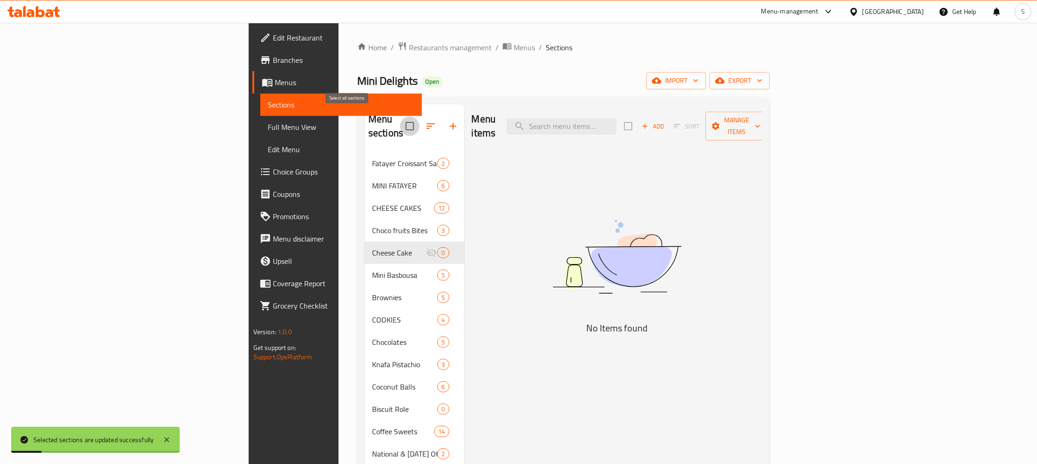
click at [400, 121] on input "checkbox" at bounding box center [410, 126] width 20 height 20
checkbox input "false"
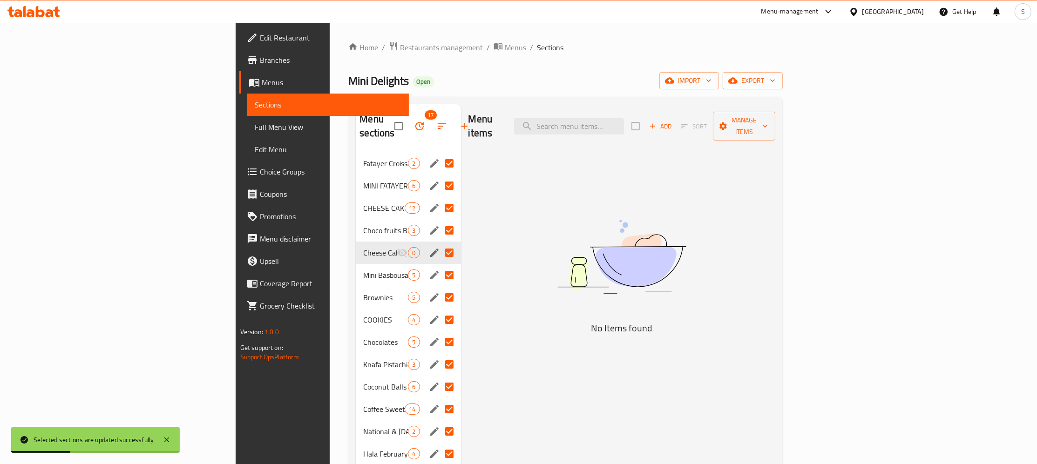
click at [539, 168] on div "Menu items Add Sort Manage items No Items found" at bounding box center [618, 336] width 315 height 464
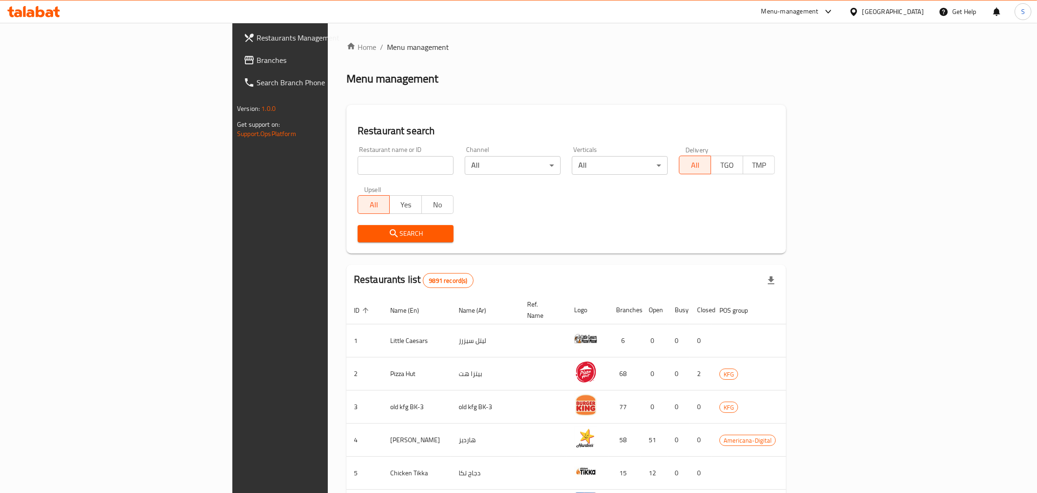
click at [358, 162] on input "search" at bounding box center [406, 165] width 96 height 19
type input "bake & t"
click button "Search" at bounding box center [406, 233] width 96 height 17
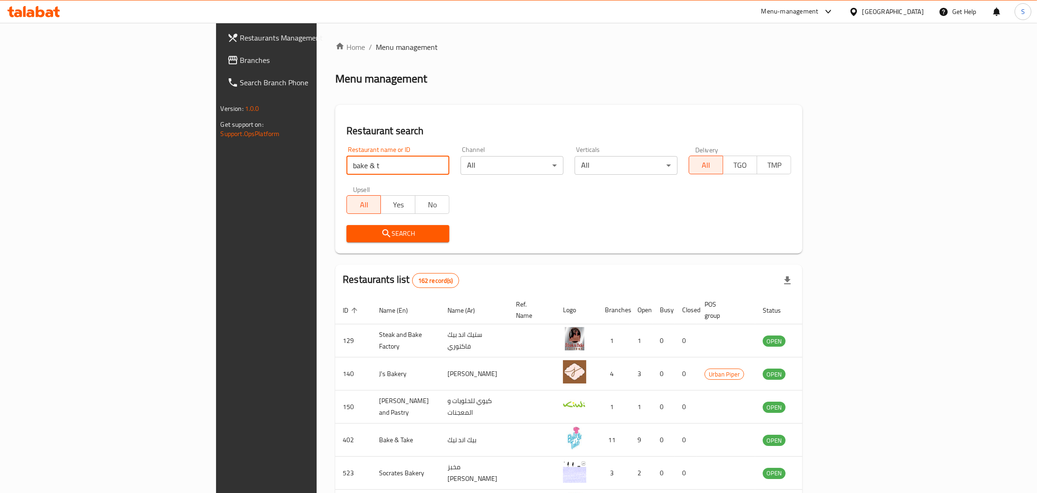
click at [346, 164] on input "bake & t" at bounding box center [397, 165] width 103 height 19
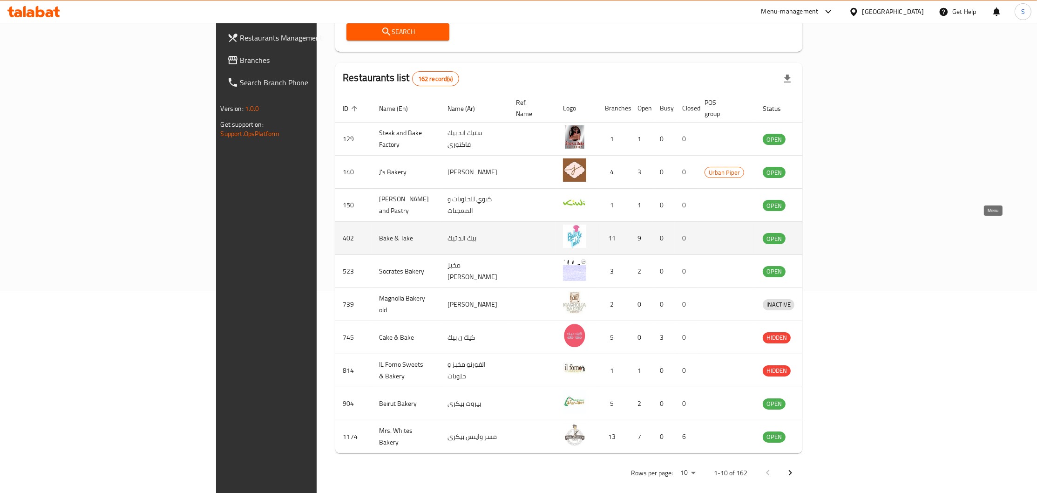
click at [824, 232] on icon "enhanced table" at bounding box center [818, 237] width 11 height 11
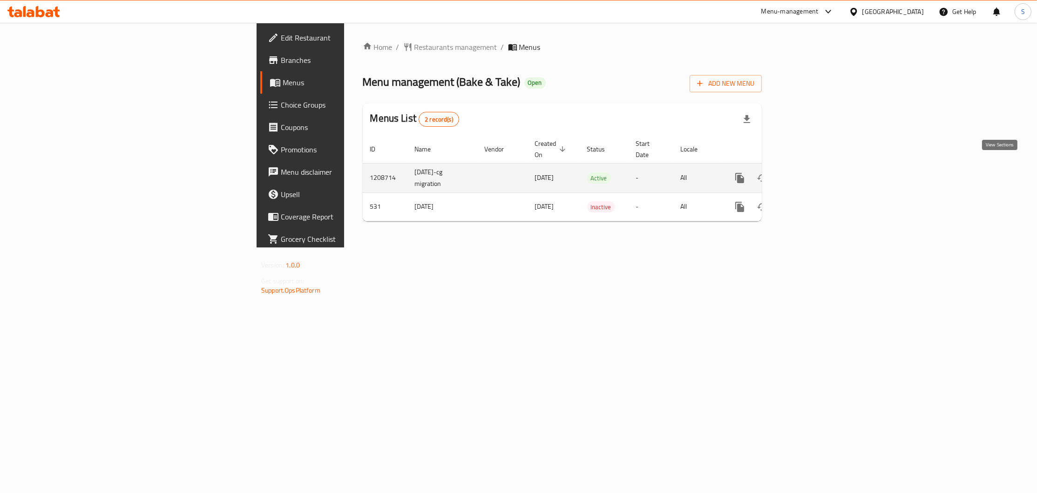
click at [811, 174] on icon "enhanced table" at bounding box center [807, 178] width 8 height 8
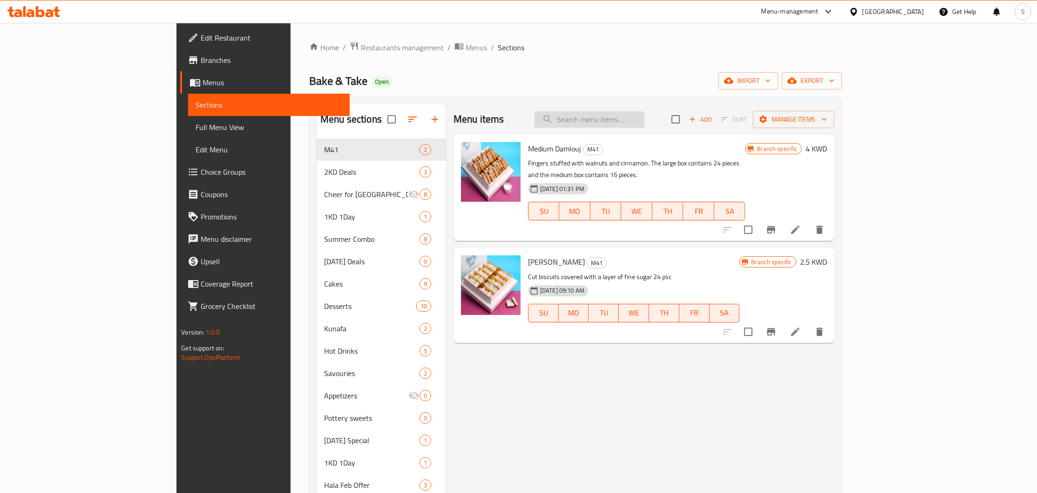
click at [644, 120] on input "search" at bounding box center [590, 119] width 110 height 16
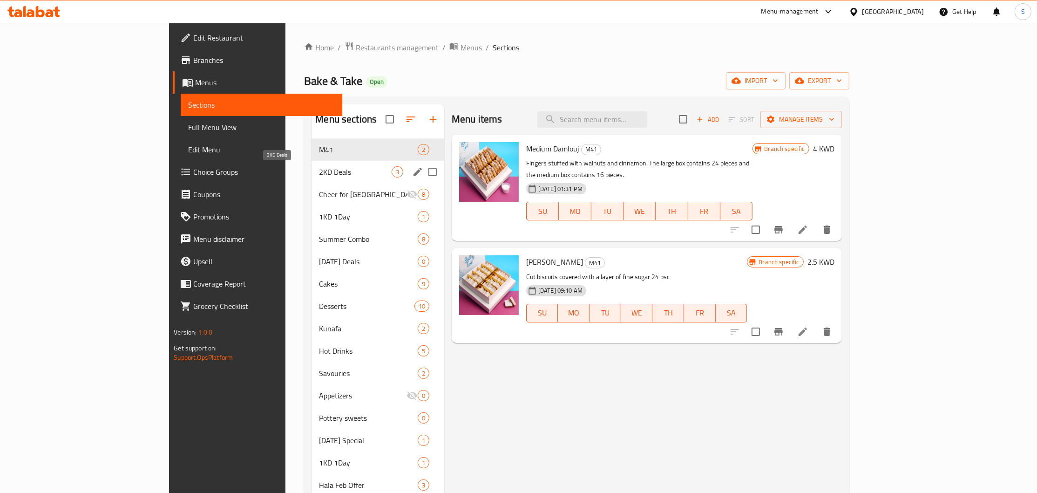
click at [319, 175] on span "2KD Deals" at bounding box center [355, 171] width 72 height 11
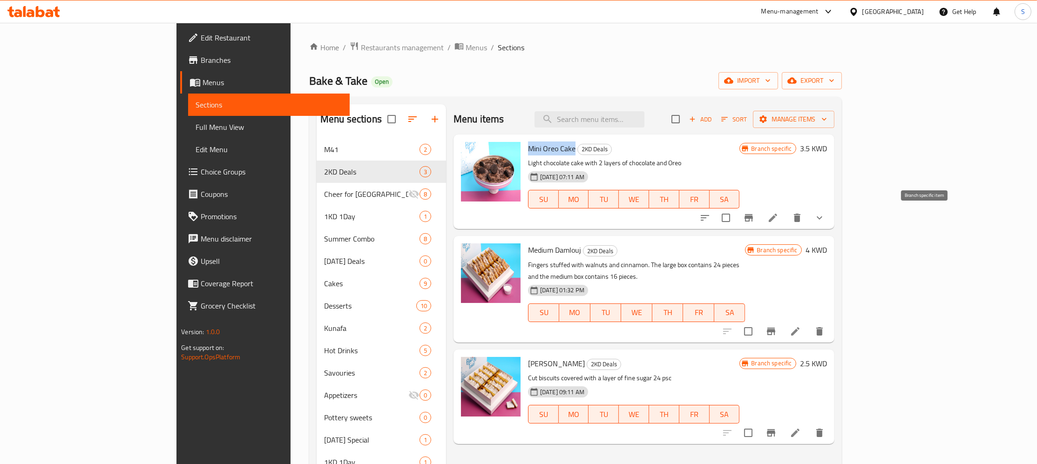
click at [753, 218] on icon "Branch-specific-item" at bounding box center [749, 217] width 8 height 7
click at [644, 126] on input "search" at bounding box center [590, 119] width 110 height 16
paste input "Mini Oreo Cake"
type input "Mini Oreo Cake"
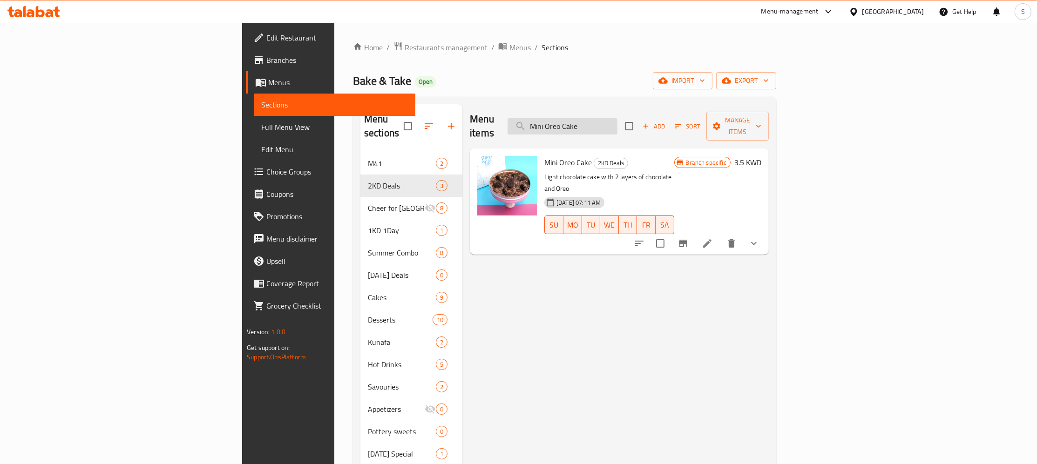
drag, startPoint x: 653, startPoint y: 121, endPoint x: 530, endPoint y: 129, distance: 123.2
click at [530, 129] on input "Mini Oreo Cake" at bounding box center [563, 126] width 110 height 16
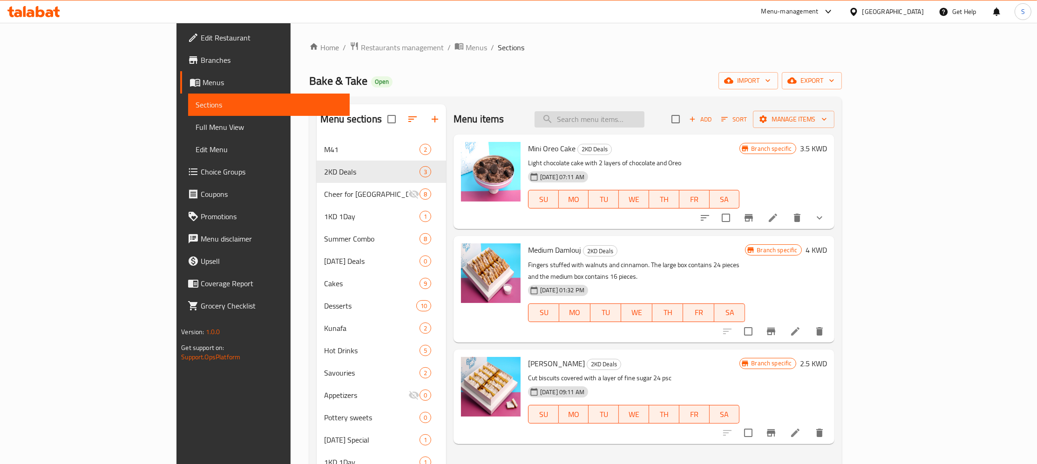
click at [644, 125] on input "search" at bounding box center [590, 119] width 110 height 16
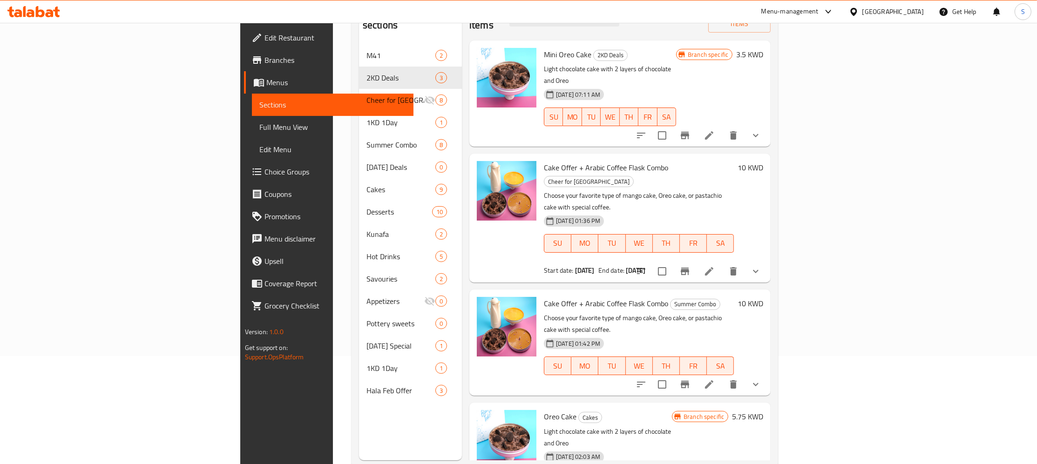
scroll to position [130, 0]
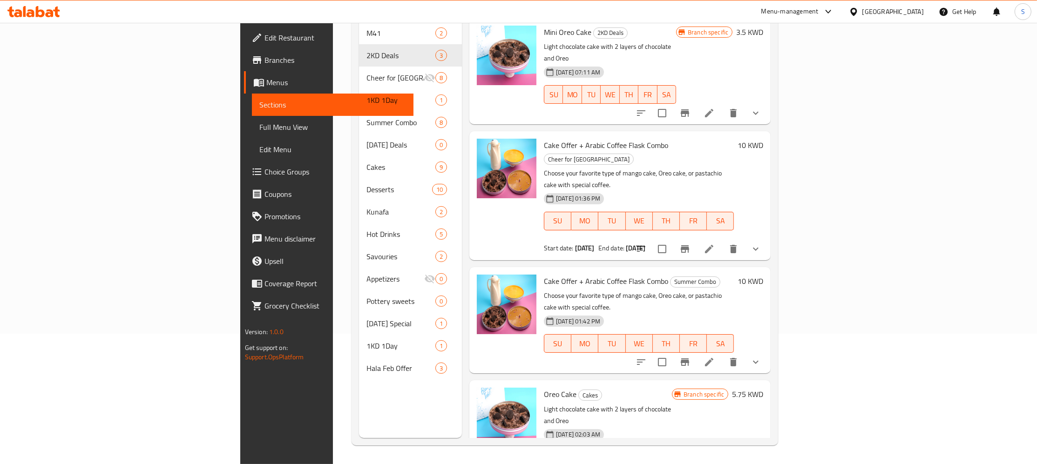
type input "oreo cake"
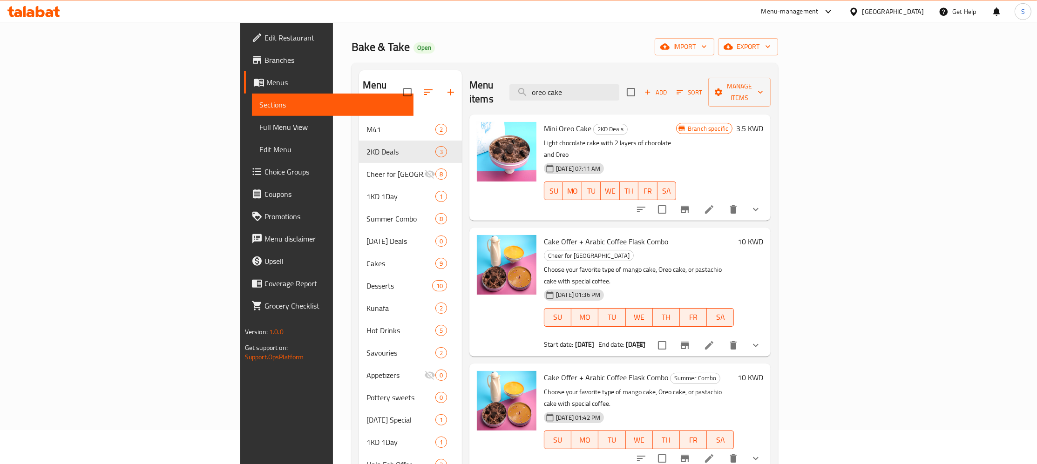
scroll to position [0, 0]
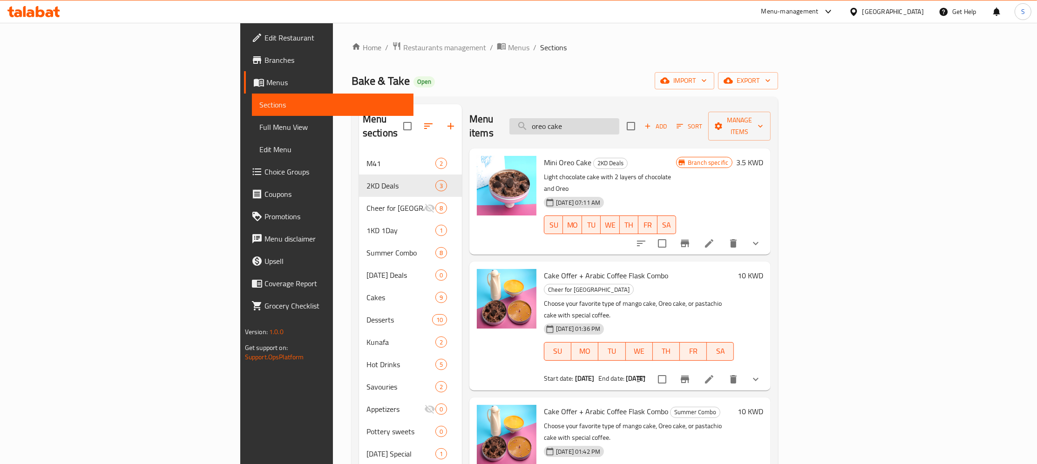
drag, startPoint x: 565, startPoint y: 125, endPoint x: 417, endPoint y: 128, distance: 147.6
click at [509, 128] on input "oreo cake" at bounding box center [564, 126] width 110 height 16
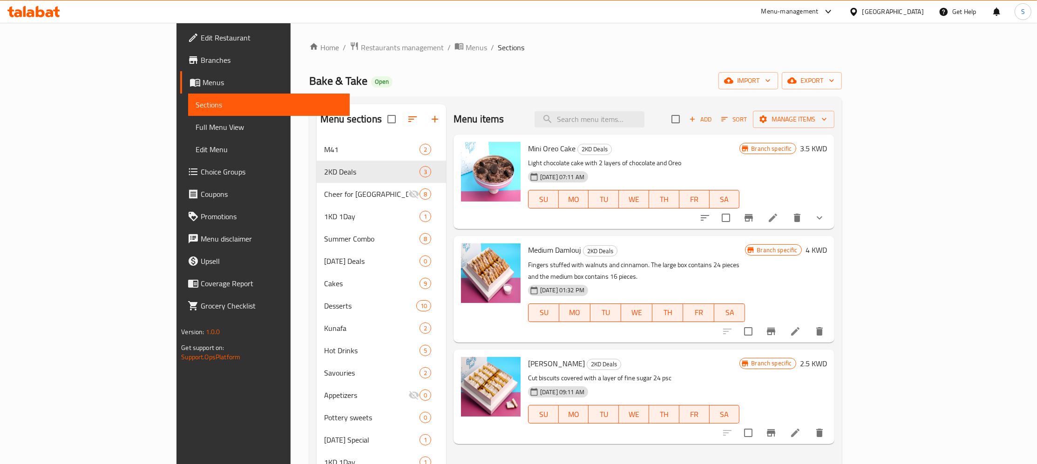
click at [684, 174] on div "09-09-2025 07:11 AM SU MO TU WE TH FR SA" at bounding box center [633, 193] width 219 height 50
click at [716, 148] on h6 "Mini Oreo Cake 2KD Deals" at bounding box center [633, 148] width 211 height 13
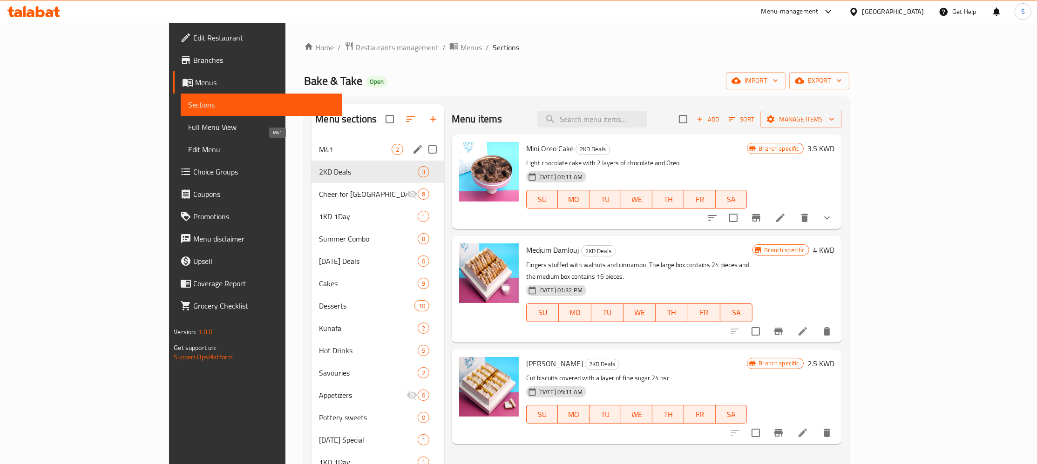
click at [319, 149] on span "M41" at bounding box center [355, 149] width 72 height 11
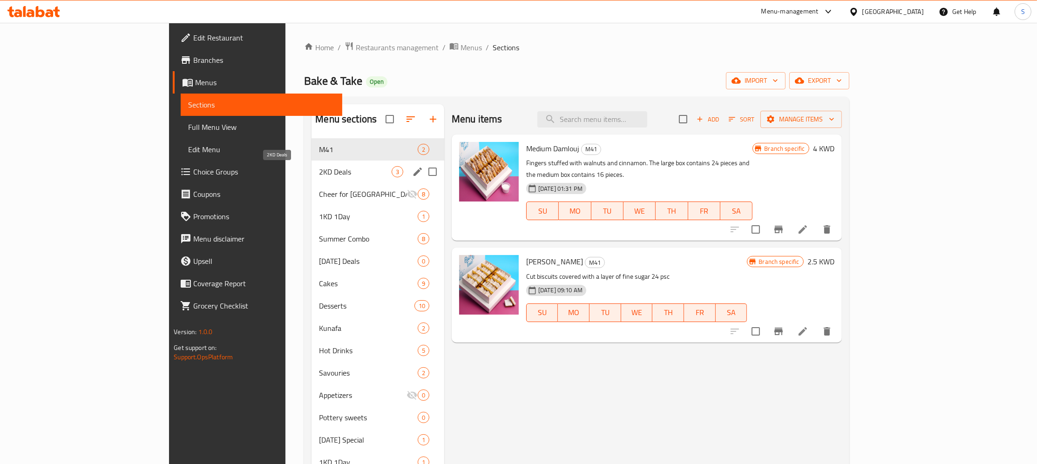
click at [319, 177] on span "2KD Deals" at bounding box center [355, 171] width 72 height 11
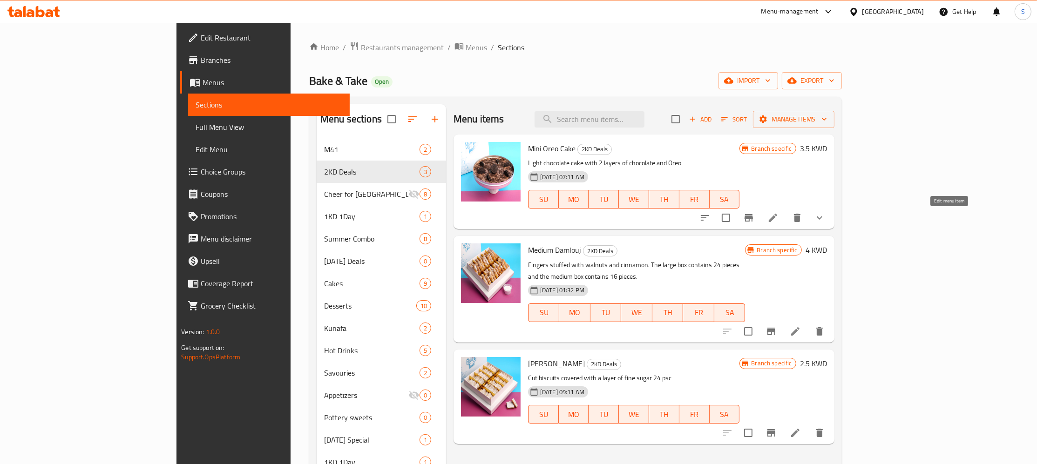
click at [777, 219] on icon at bounding box center [773, 218] width 8 height 8
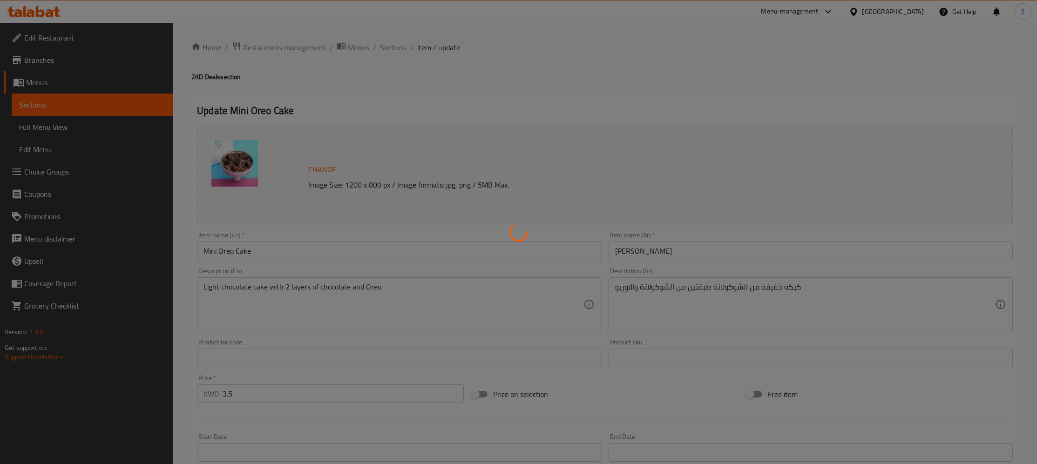
type input "اطلب معها"
type input "0"
type input "1"
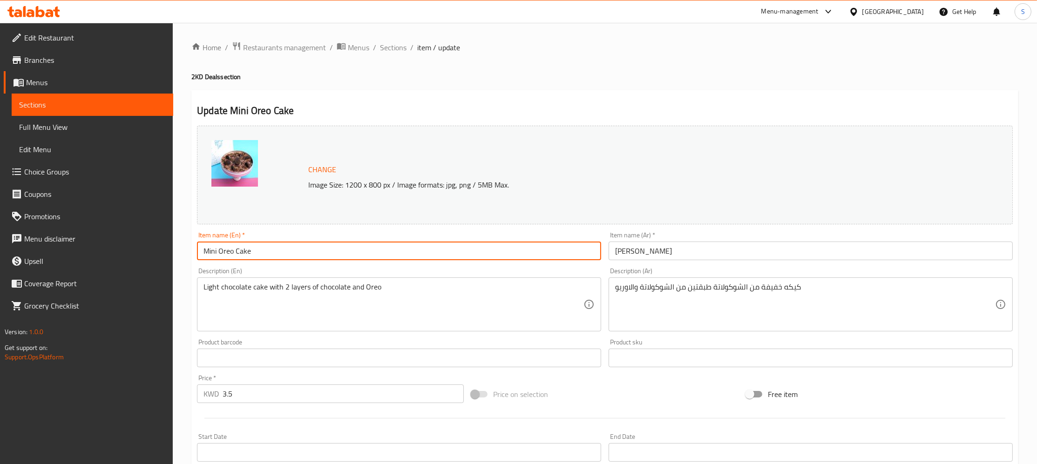
drag, startPoint x: 311, startPoint y: 249, endPoint x: 7, endPoint y: 281, distance: 305.3
click at [197, 260] on input "Mini Oreo Cake" at bounding box center [399, 251] width 404 height 19
click at [687, 251] on input "ميني أوريو كيك" at bounding box center [811, 251] width 404 height 19
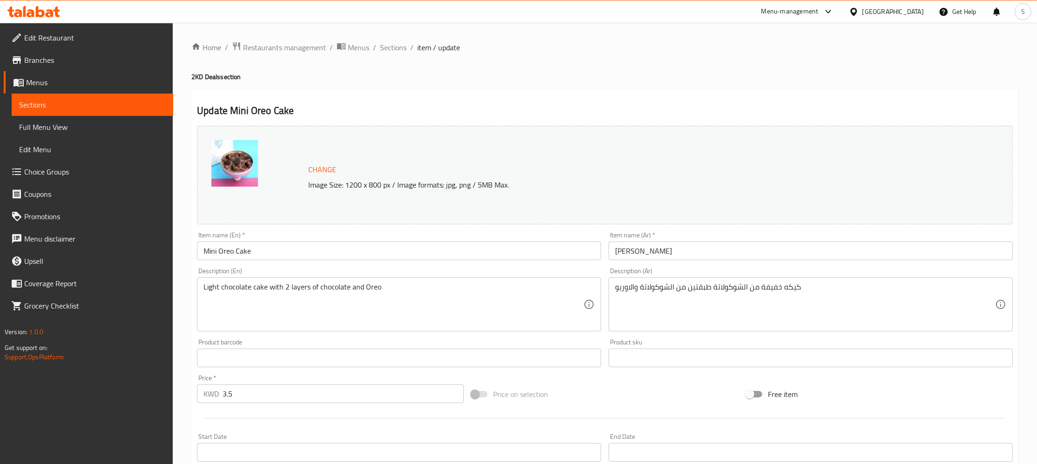
click at [929, 85] on div "Home / Restaurants management / Menus / Sections / item / update 2KD Deals sect…" at bounding box center [604, 354] width 827 height 627
click at [895, 71] on div "Home / Restaurants management / Menus / Sections / item / update 2KD Deals sect…" at bounding box center [604, 354] width 827 height 627
click at [35, 64] on span "Branches" at bounding box center [95, 59] width 142 height 11
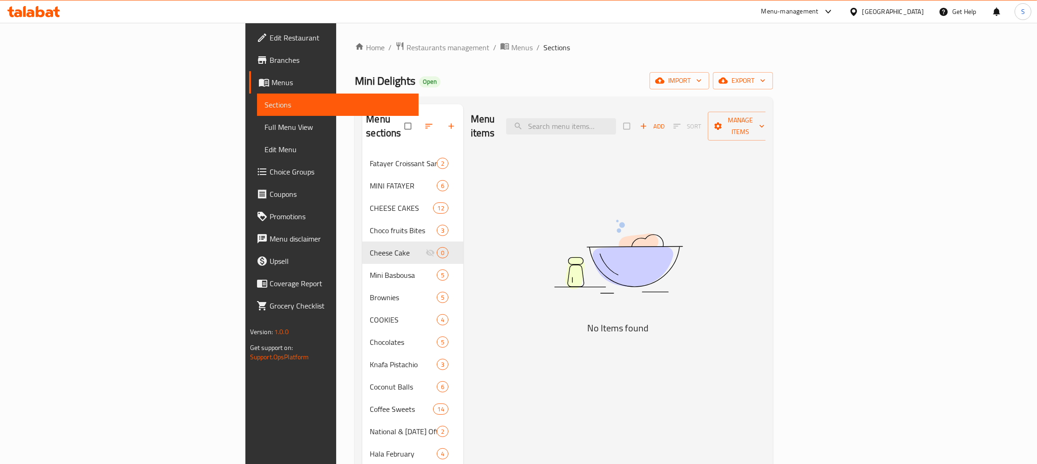
click at [469, 230] on div "Menu items Add Sort Manage items No Items found" at bounding box center [614, 336] width 303 height 464
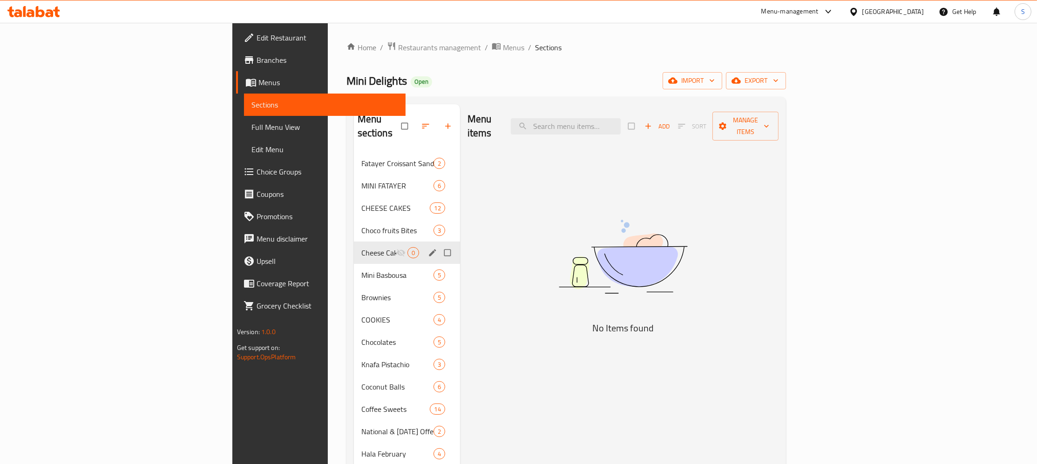
click at [439, 244] on input "Menu sections" at bounding box center [449, 253] width 20 height 18
checkbox input "true"
click at [412, 122] on icon "button" at bounding box center [416, 126] width 9 height 9
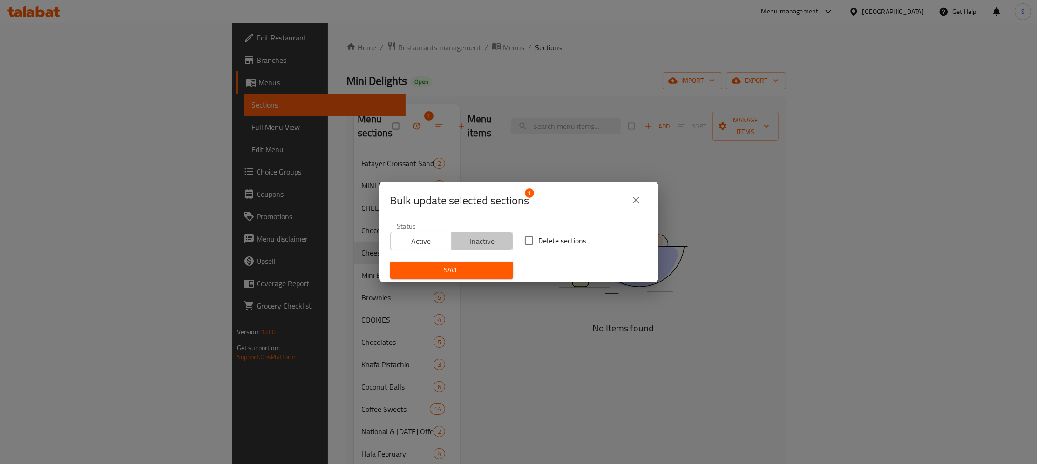
click at [492, 244] on span "Inactive" at bounding box center [482, 242] width 54 height 14
click at [550, 241] on span "Delete sections" at bounding box center [563, 240] width 48 height 11
click at [539, 241] on input "Delete sections" at bounding box center [529, 241] width 20 height 20
checkbox input "true"
click at [466, 266] on span "Save" at bounding box center [452, 270] width 108 height 12
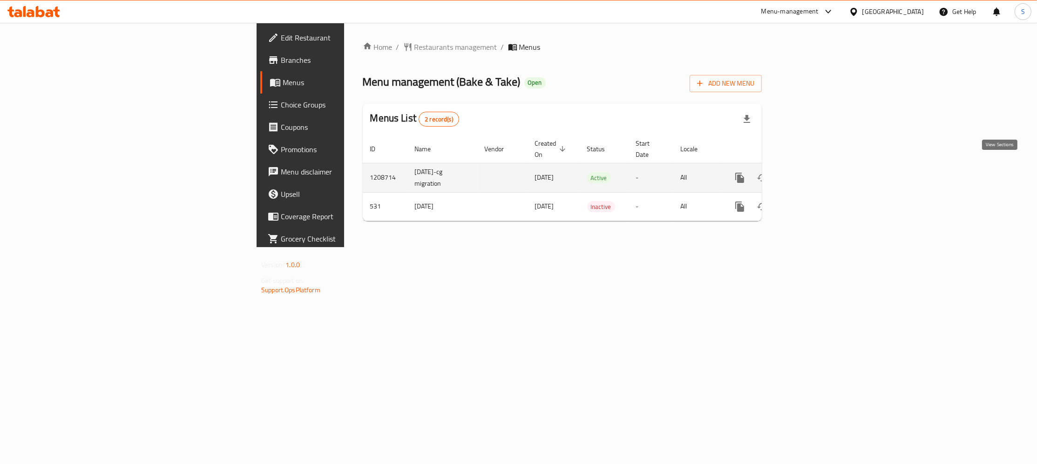
click at [813, 172] on icon "enhanced table" at bounding box center [806, 177] width 11 height 11
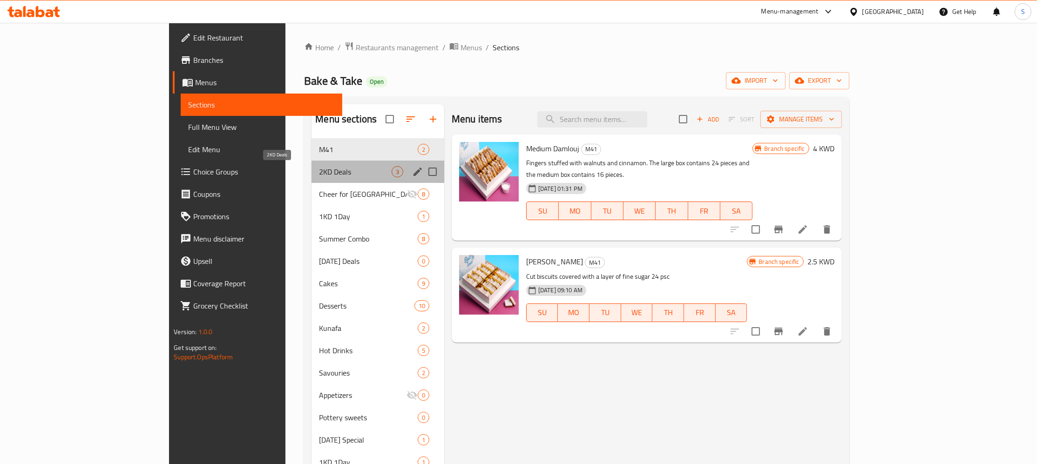
click at [319, 170] on span "2KD Deals" at bounding box center [355, 171] width 72 height 11
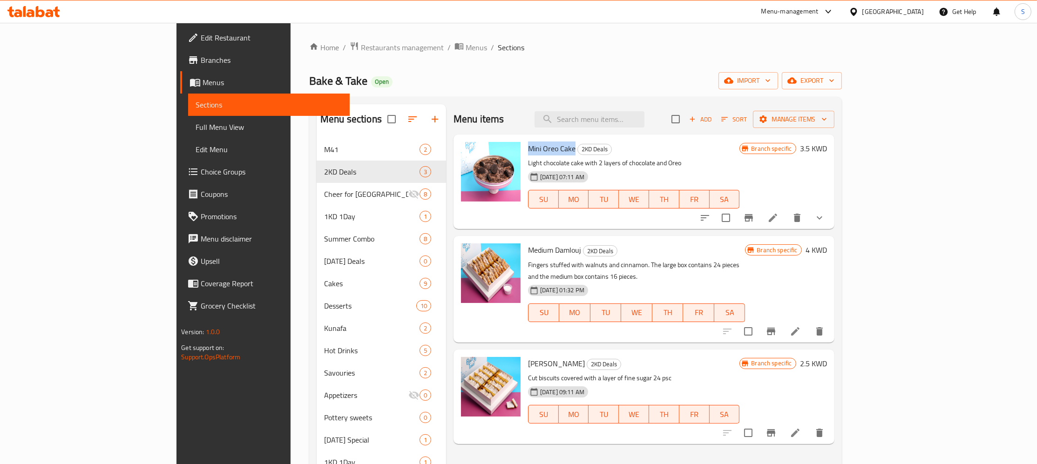
drag, startPoint x: 486, startPoint y: 146, endPoint x: 531, endPoint y: 151, distance: 45.0
click at [531, 151] on h6 "Mini Oreo Cake 2KD Deals" at bounding box center [633, 148] width 211 height 13
copy span "Mini Oreo Cake"
